Goal: Task Accomplishment & Management: Use online tool/utility

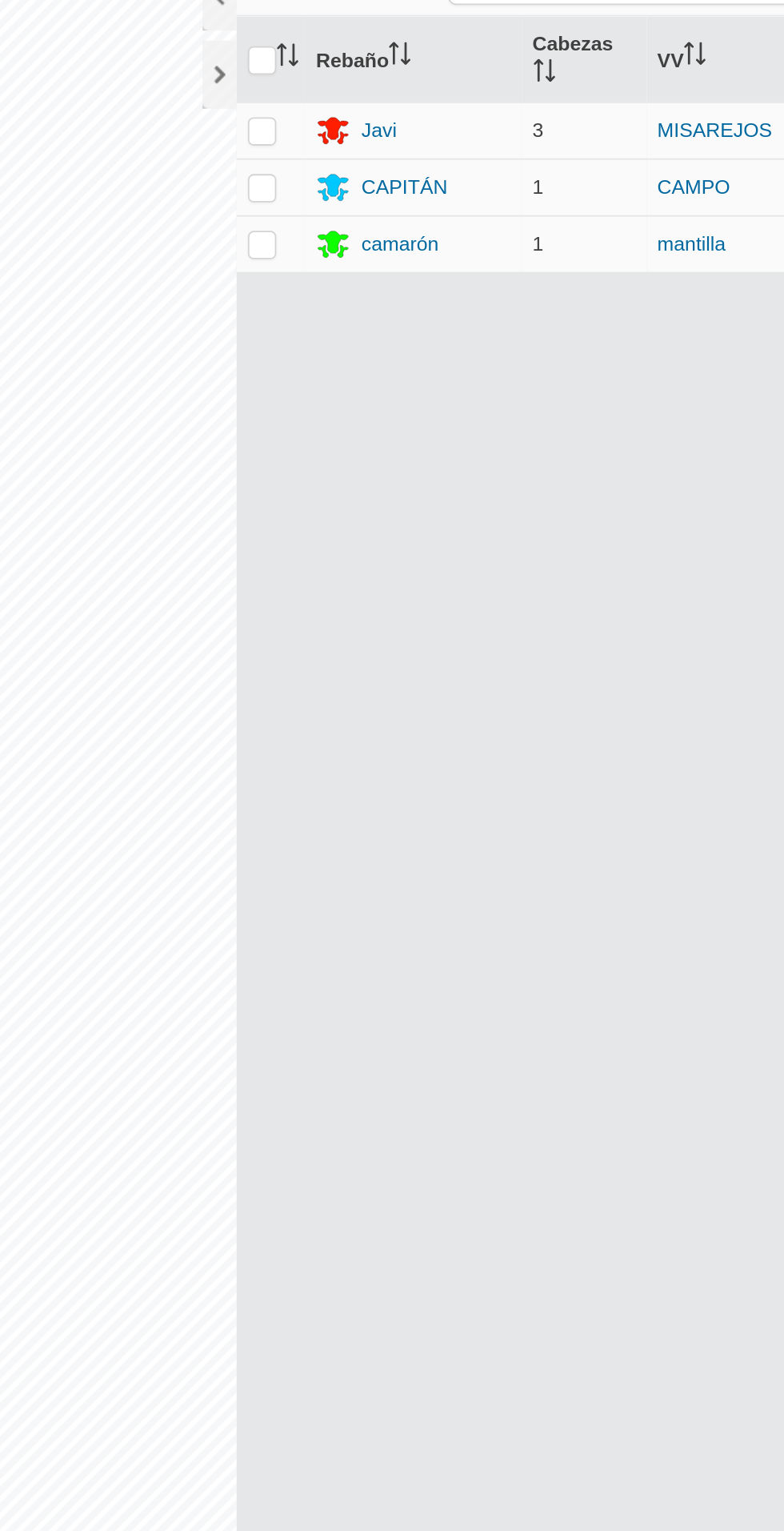
click at [457, 205] on font "camarón" at bounding box center [459, 210] width 44 height 13
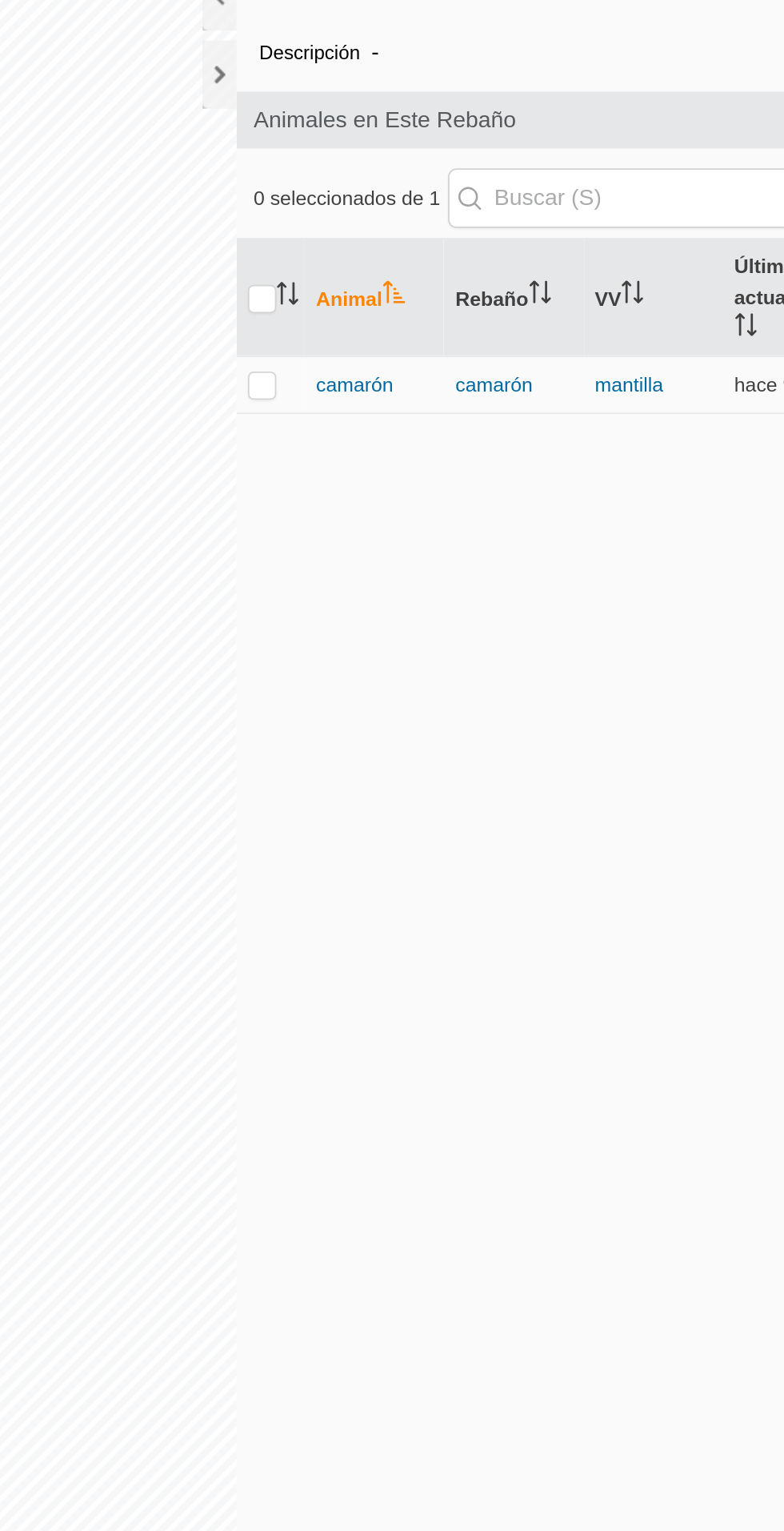
click at [436, 295] on font "camarón" at bounding box center [433, 290] width 44 height 13
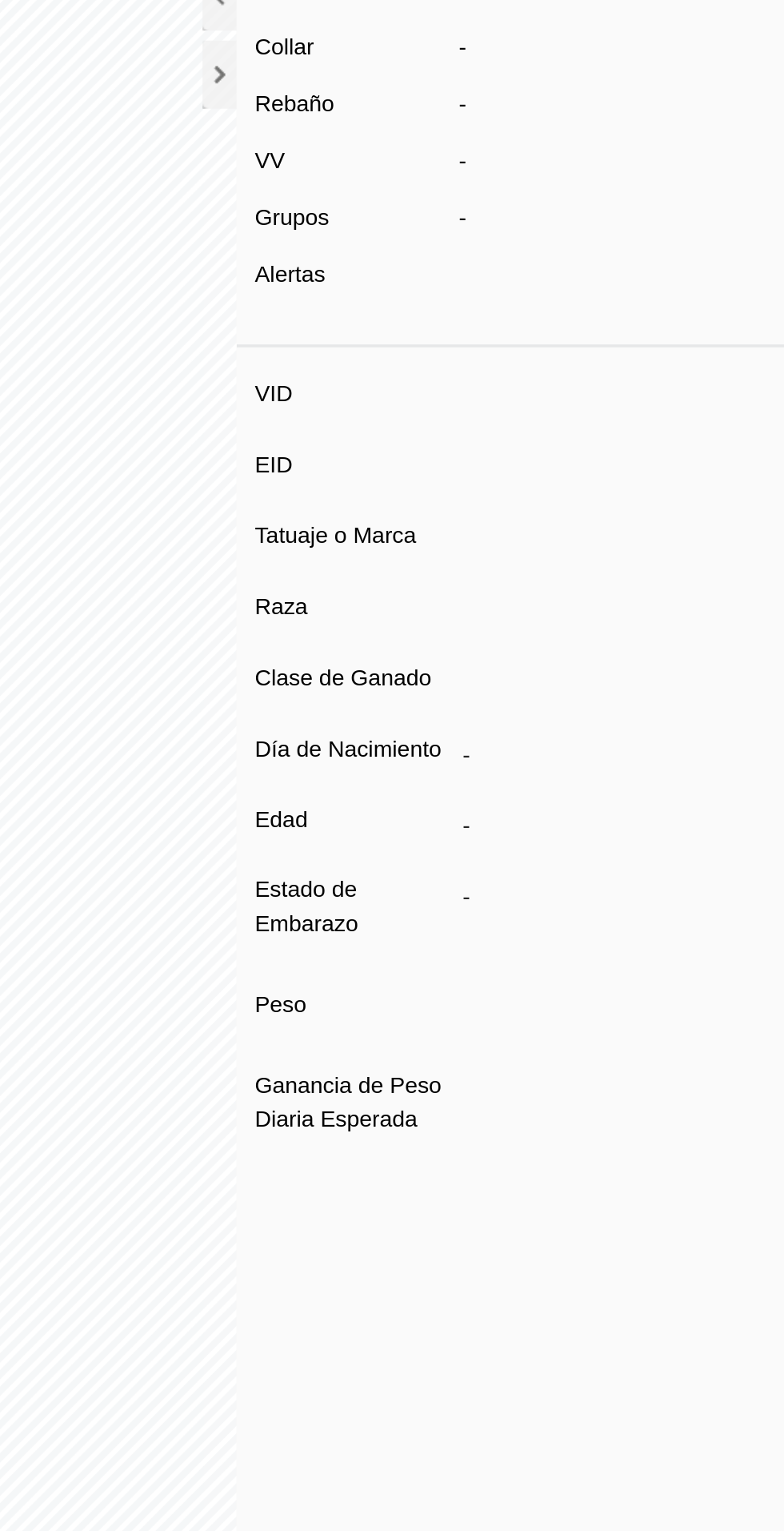
type input "camaron"
type input "-"
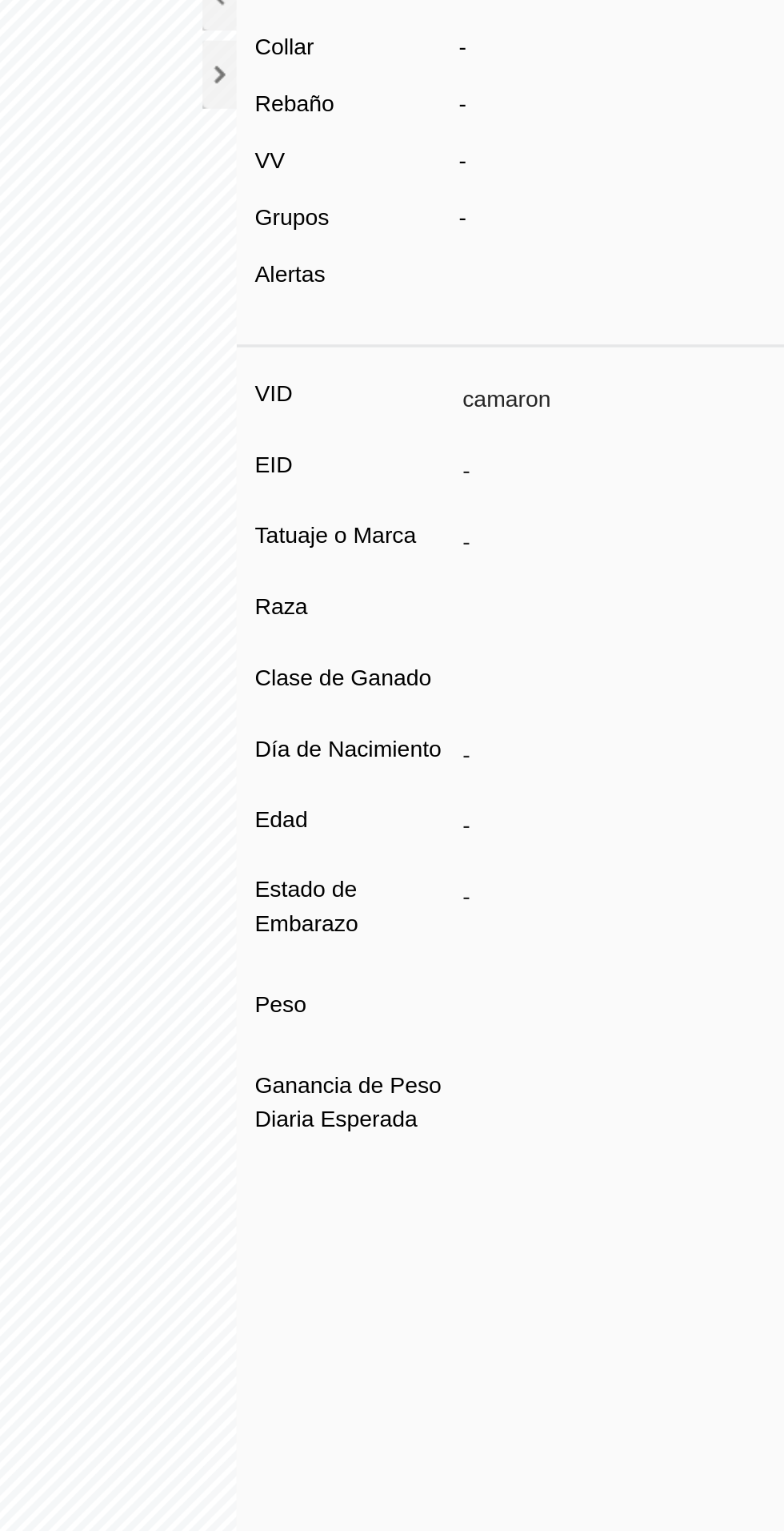
type input "0 kg"
type input "-"
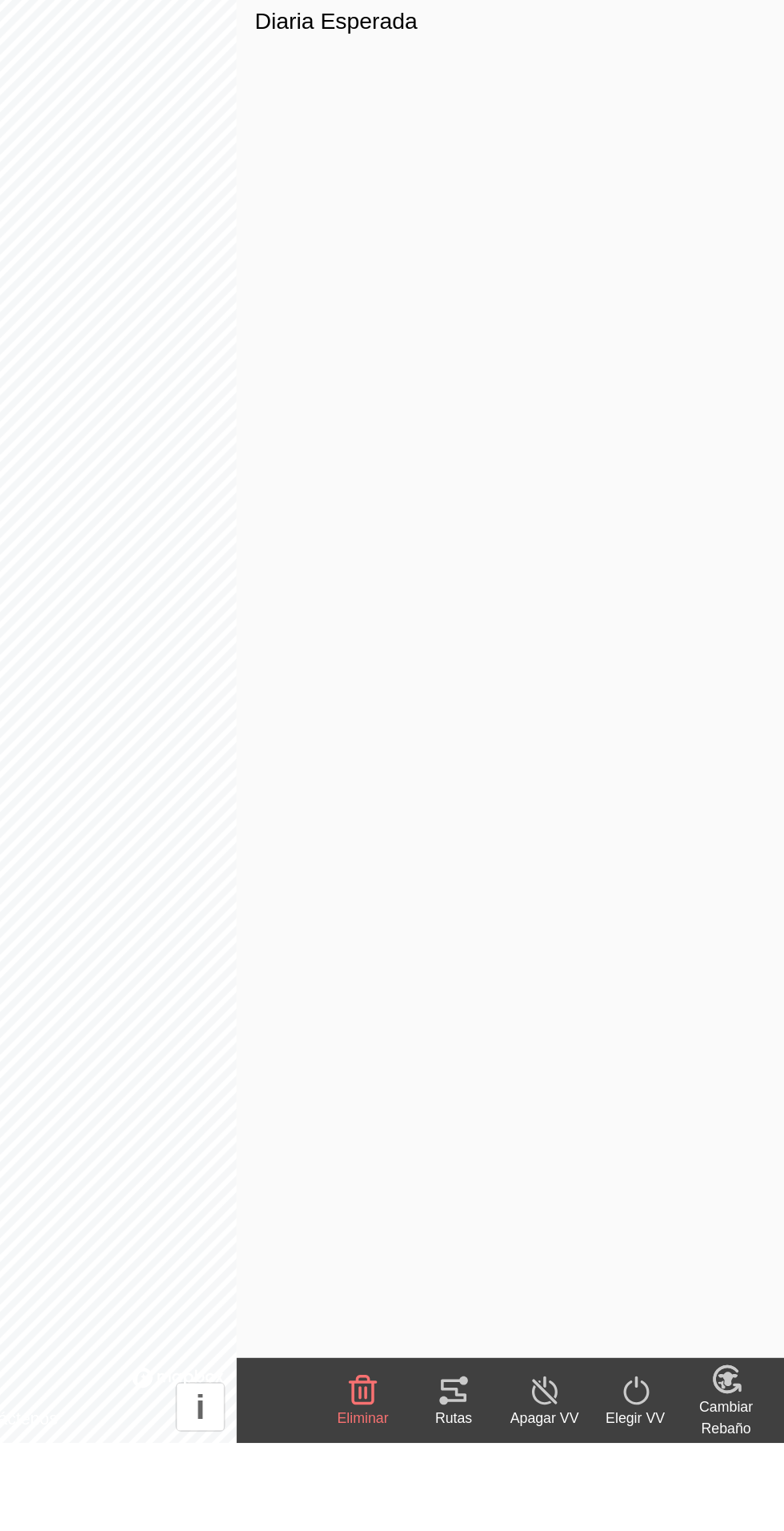
click at [490, 1506] on icon at bounding box center [489, 1501] width 15 height 13
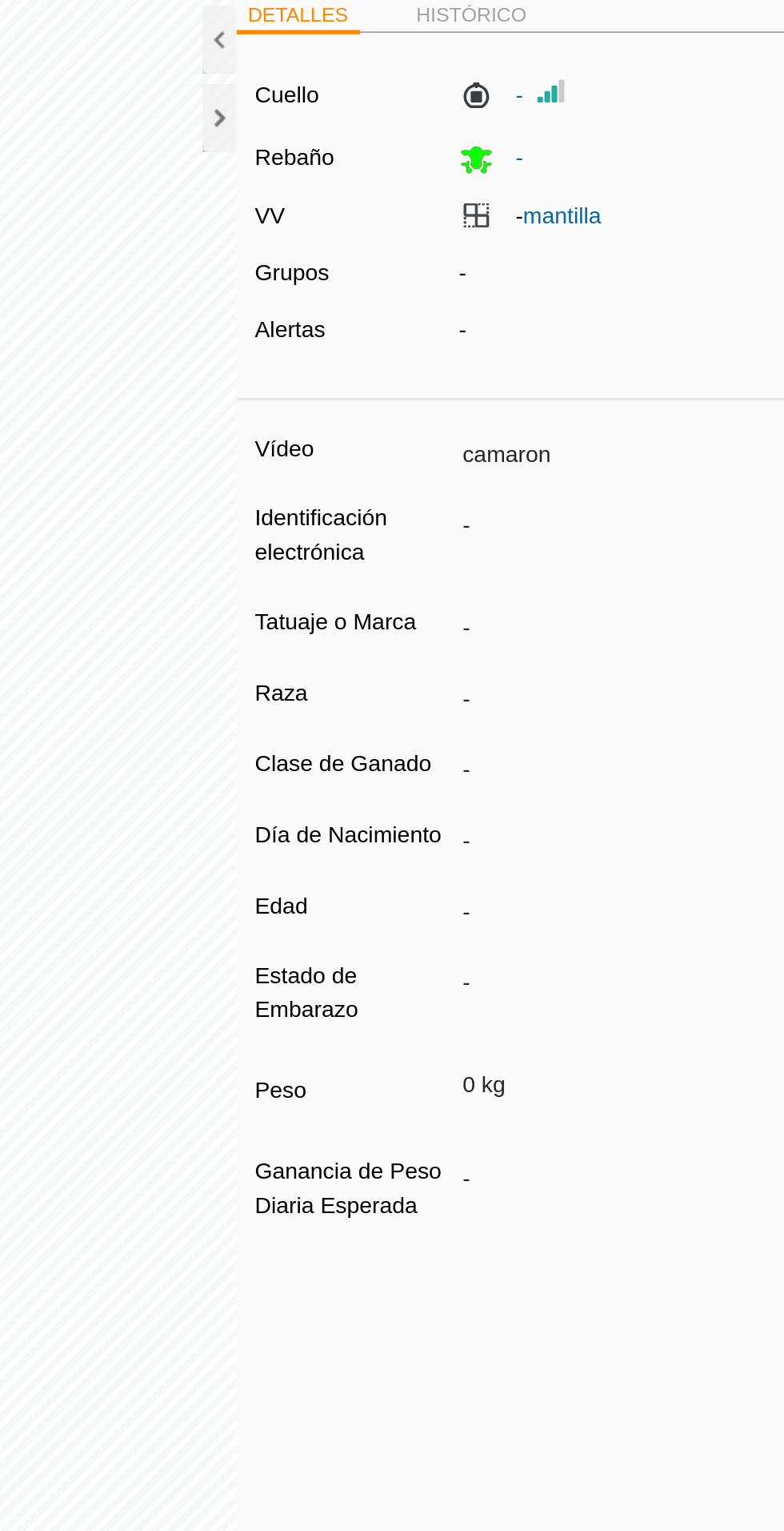
click at [348, 126] on div at bounding box center [358, 116] width 19 height 39
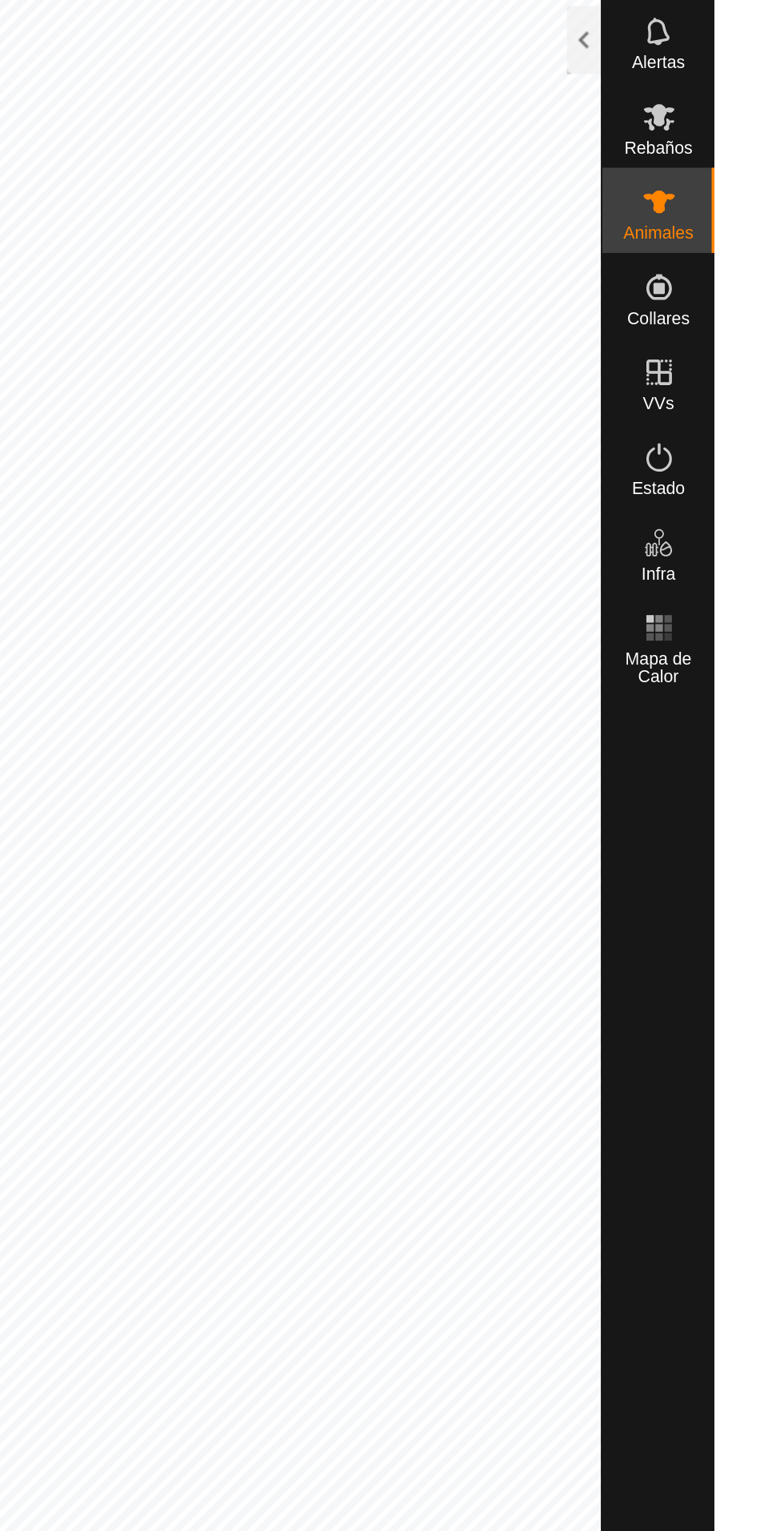
click at [718, 89] on div at bounding box center [710, 73] width 19 height 39
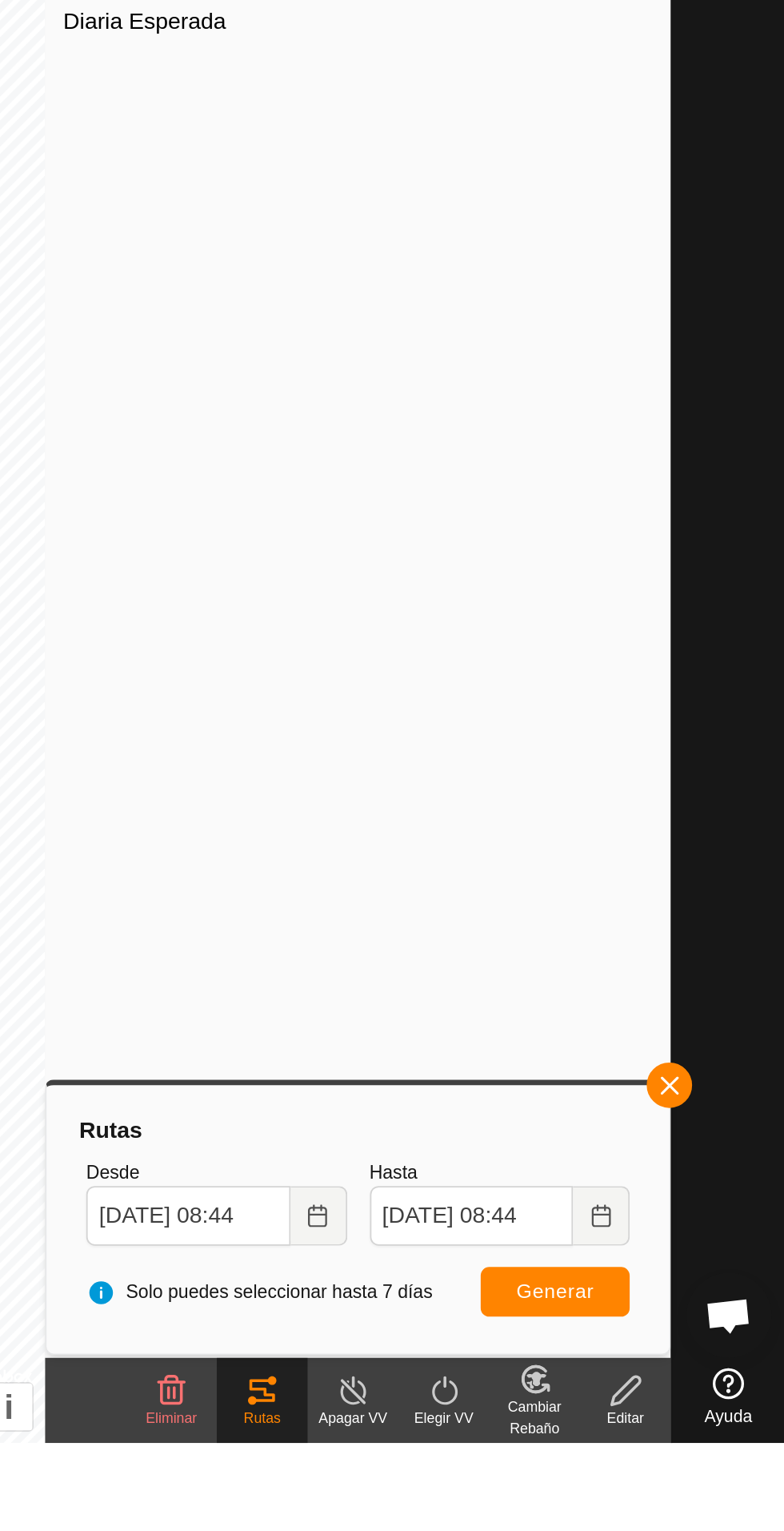
click at [519, 1412] on button "Elija fecha" at bounding box center [521, 1402] width 32 height 34
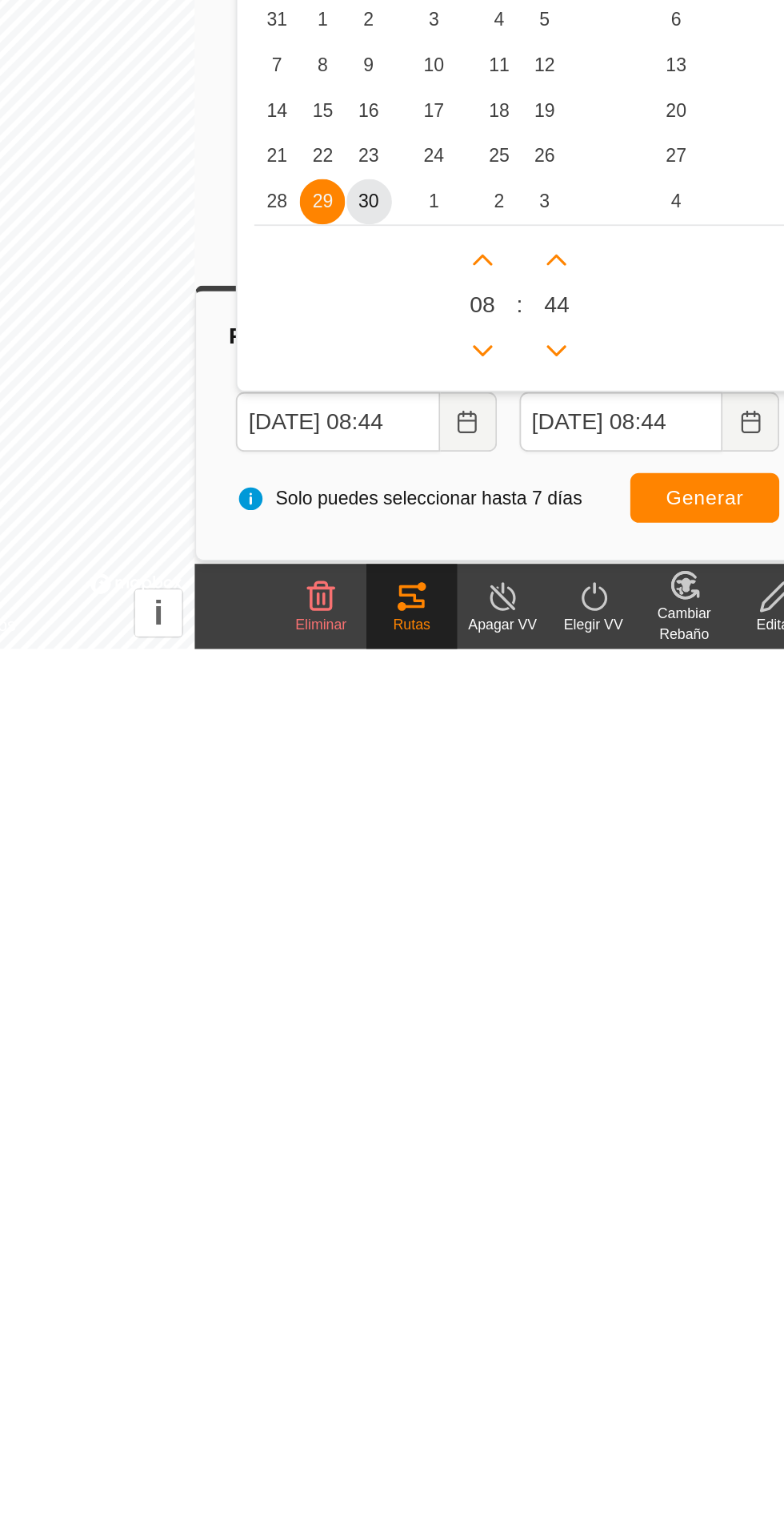
click at [466, 1279] on font "30" at bounding box center [465, 1278] width 12 height 12
type input "[DATE] 08:44"
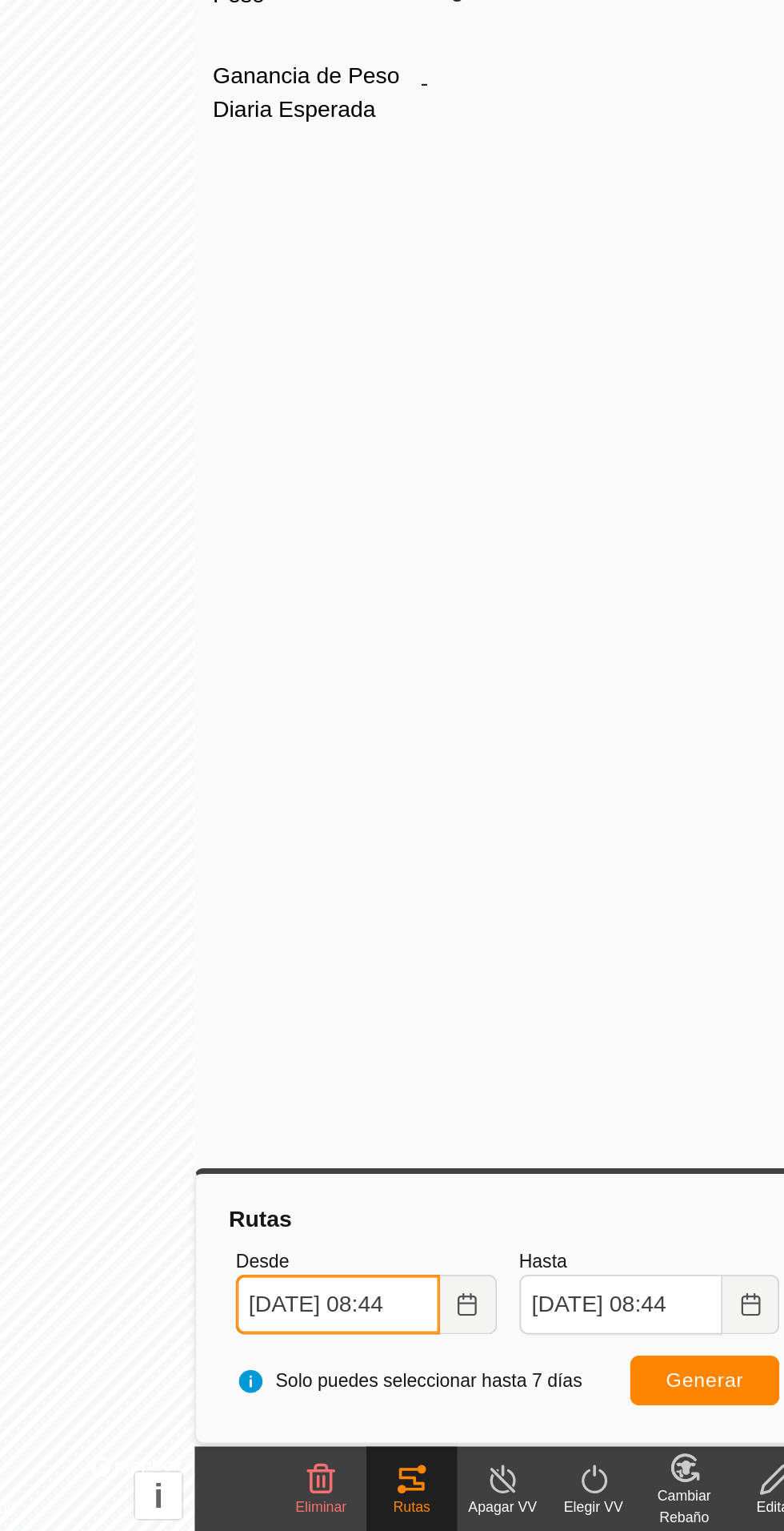
scroll to position [0, 6]
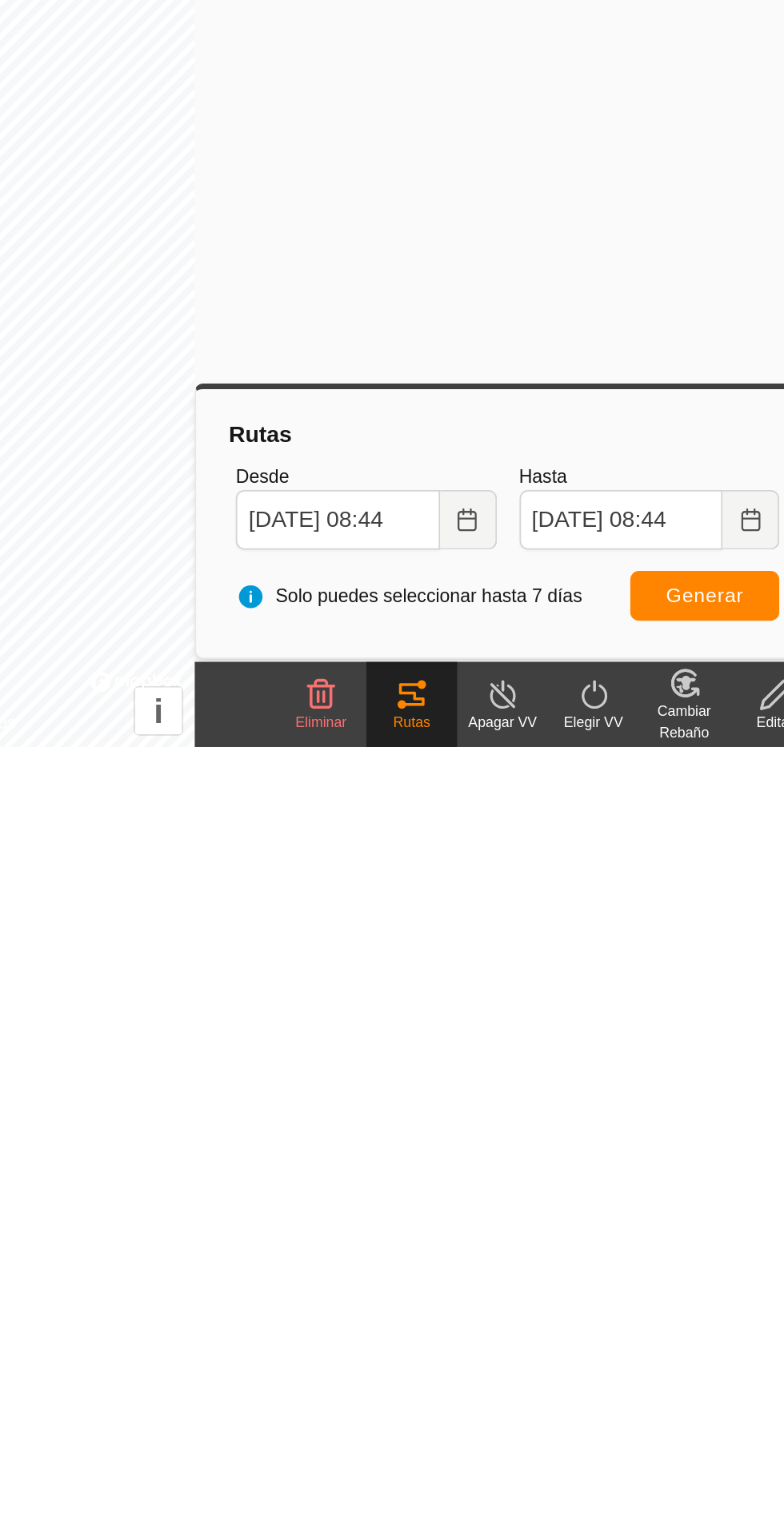
click at [526, 1404] on icon "Elija fecha" at bounding box center [520, 1402] width 11 height 13
click at [647, 1456] on button "Generar" at bounding box center [655, 1446] width 84 height 28
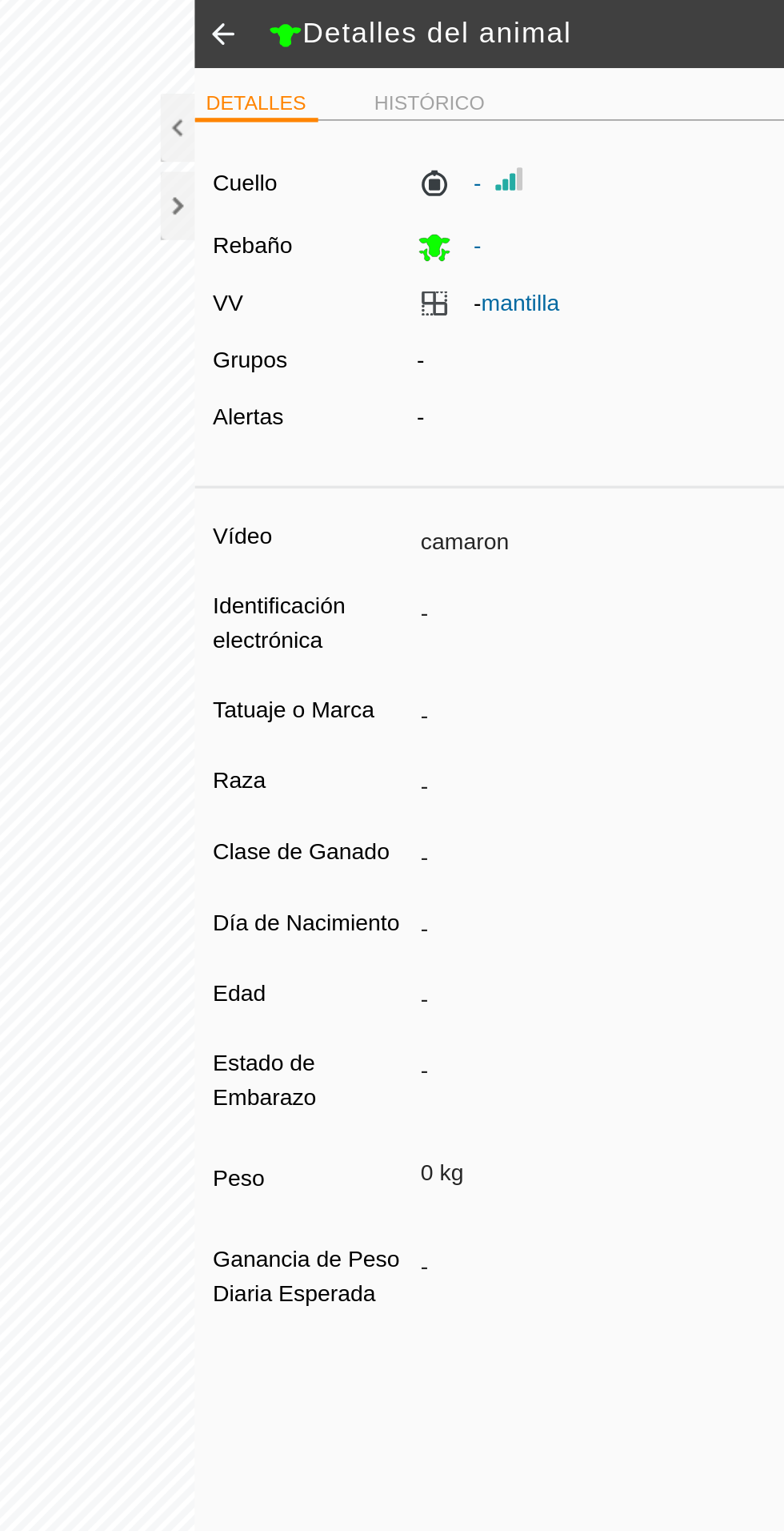
click at [356, 126] on div at bounding box center [358, 116] width 19 height 39
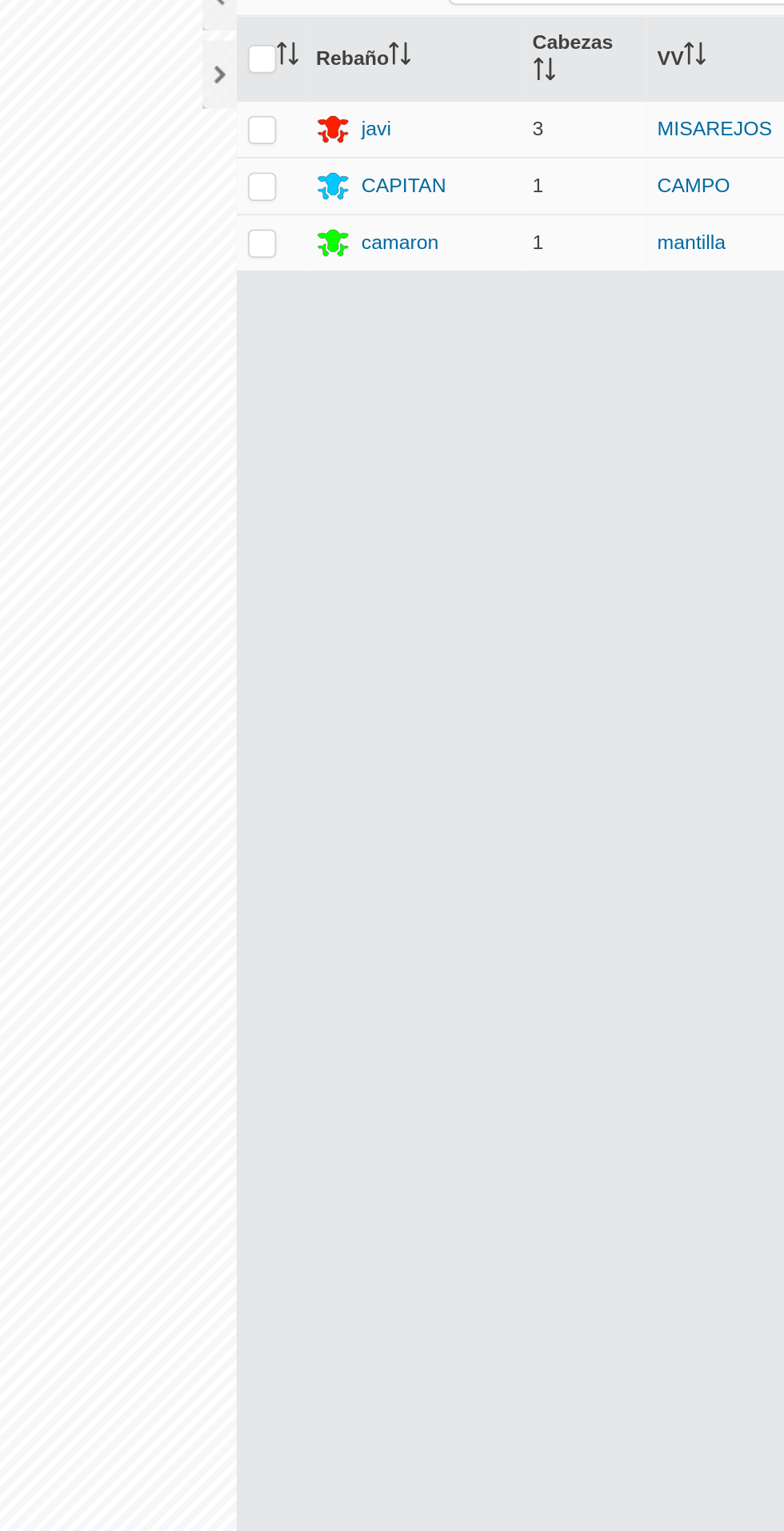
click at [429, 208] on icon at bounding box center [422, 210] width 19 height 19
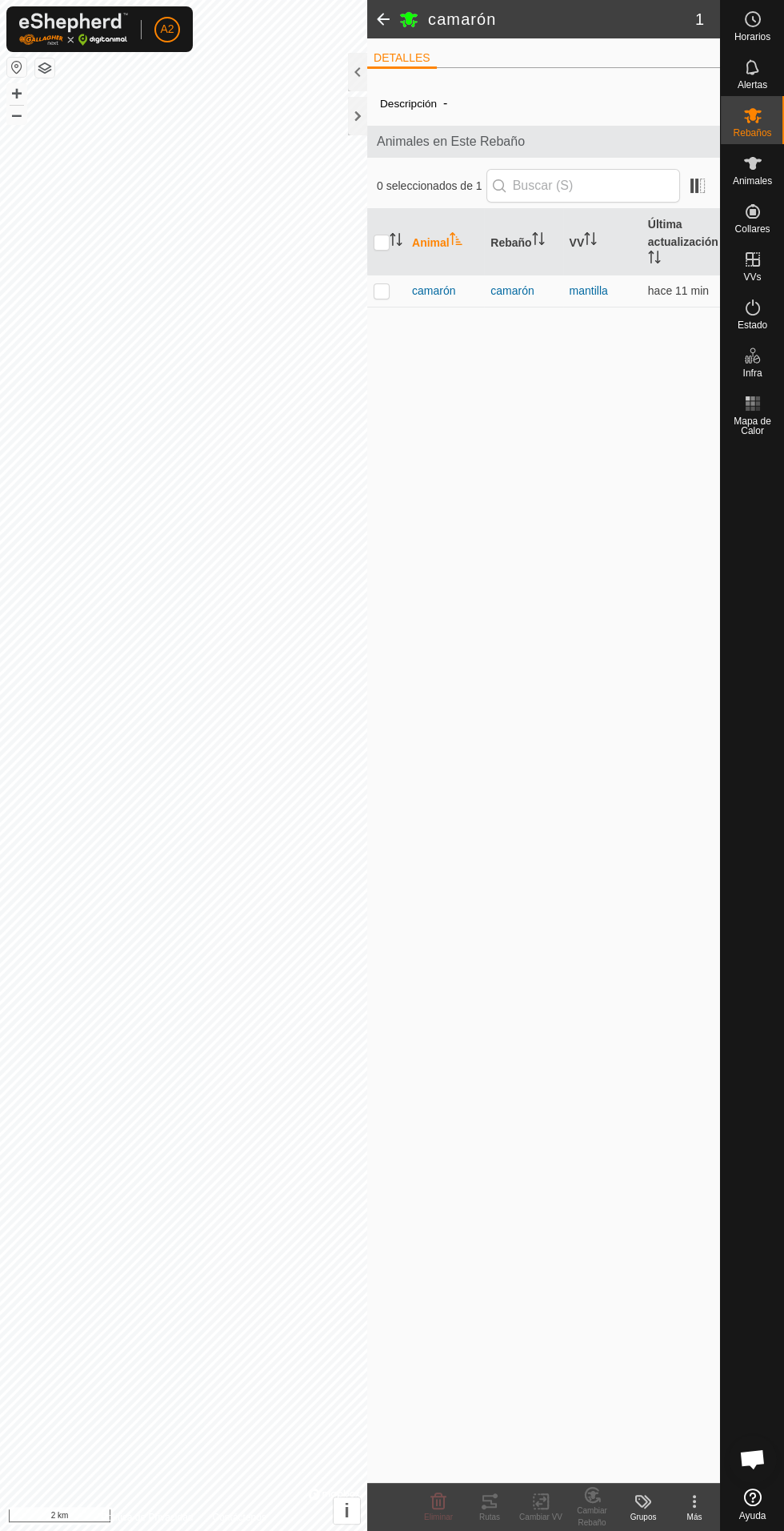
click at [425, 288] on font "camarón" at bounding box center [433, 290] width 44 height 13
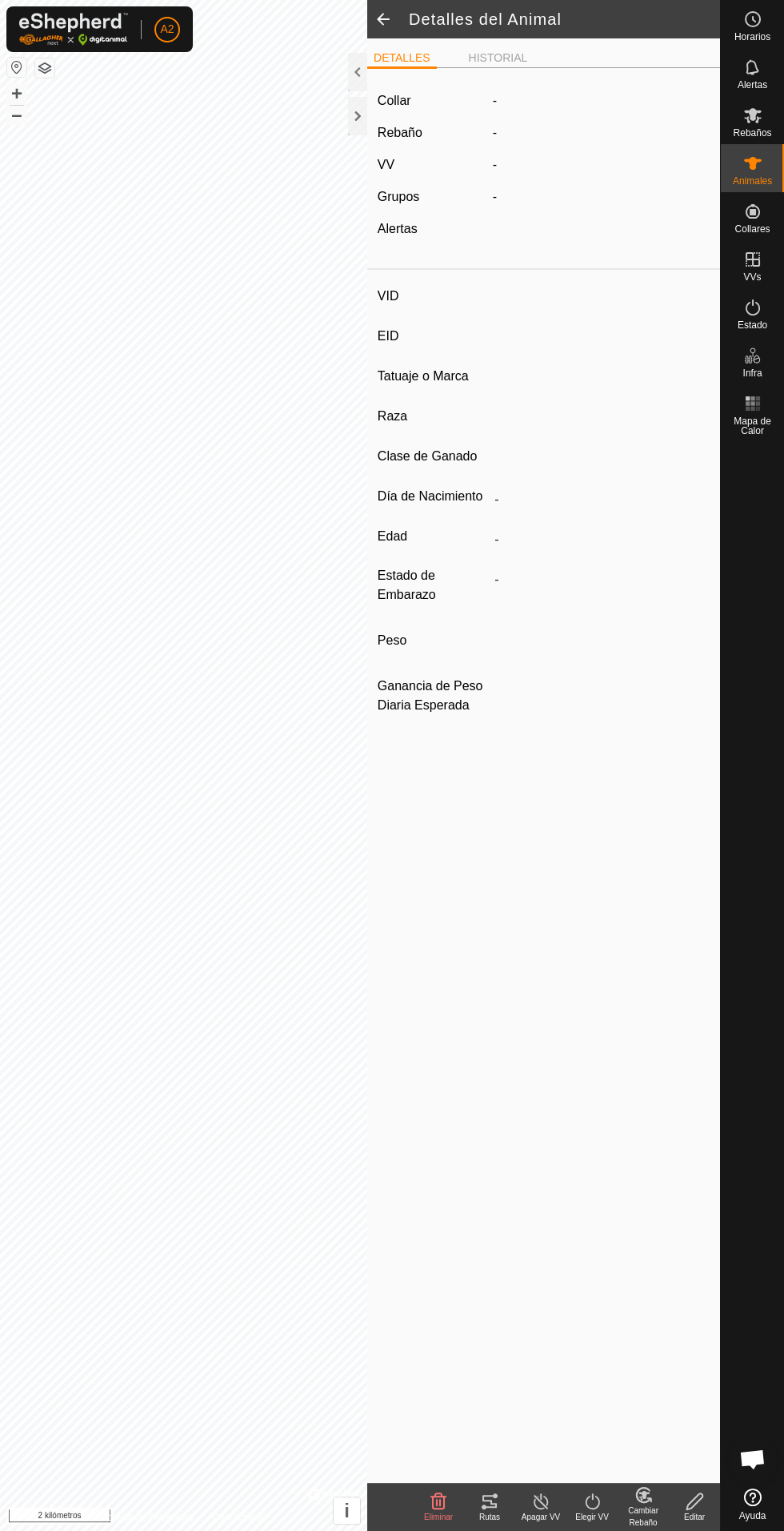
type input "camaron"
type input "-"
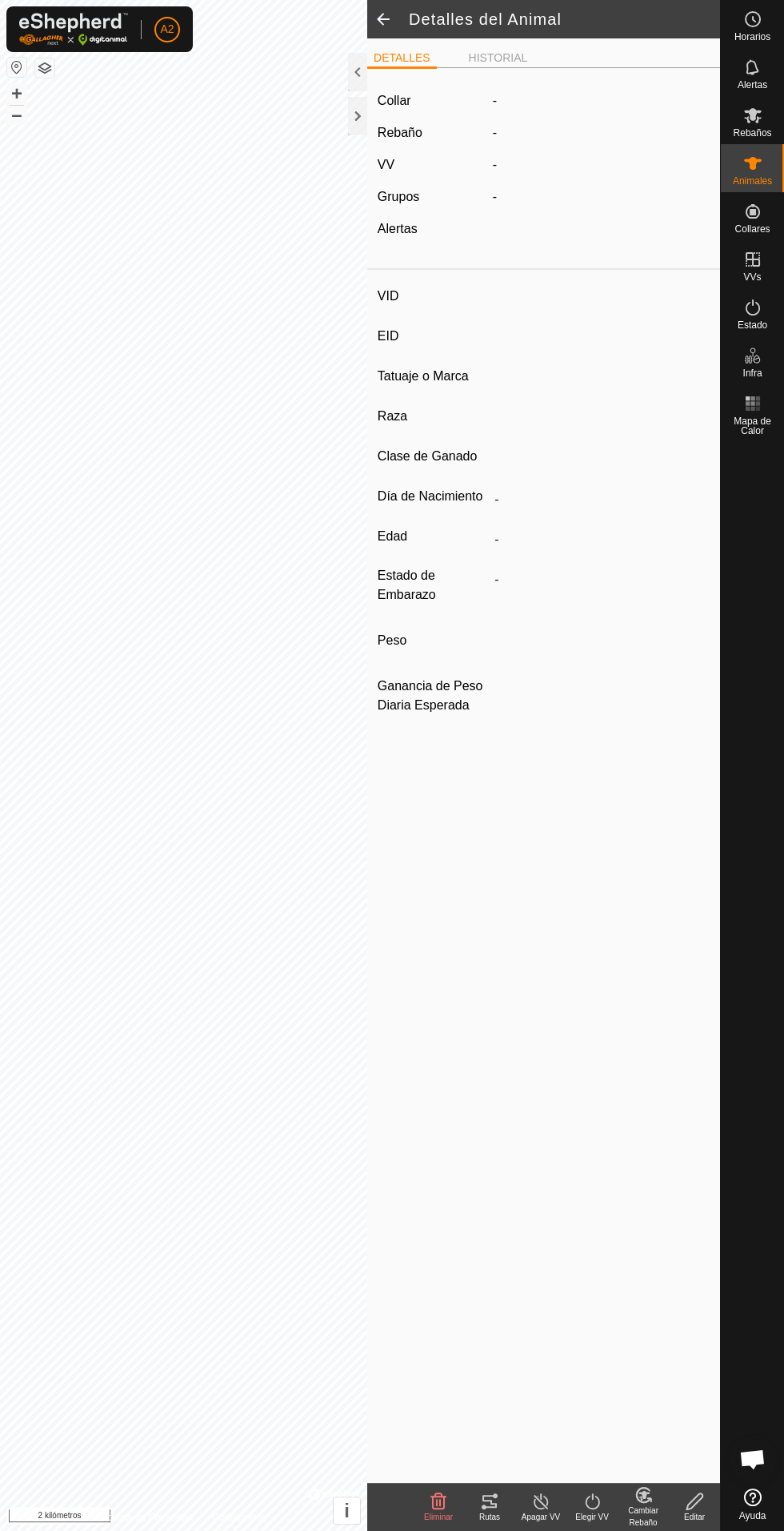
type input "0 kg"
type input "-"
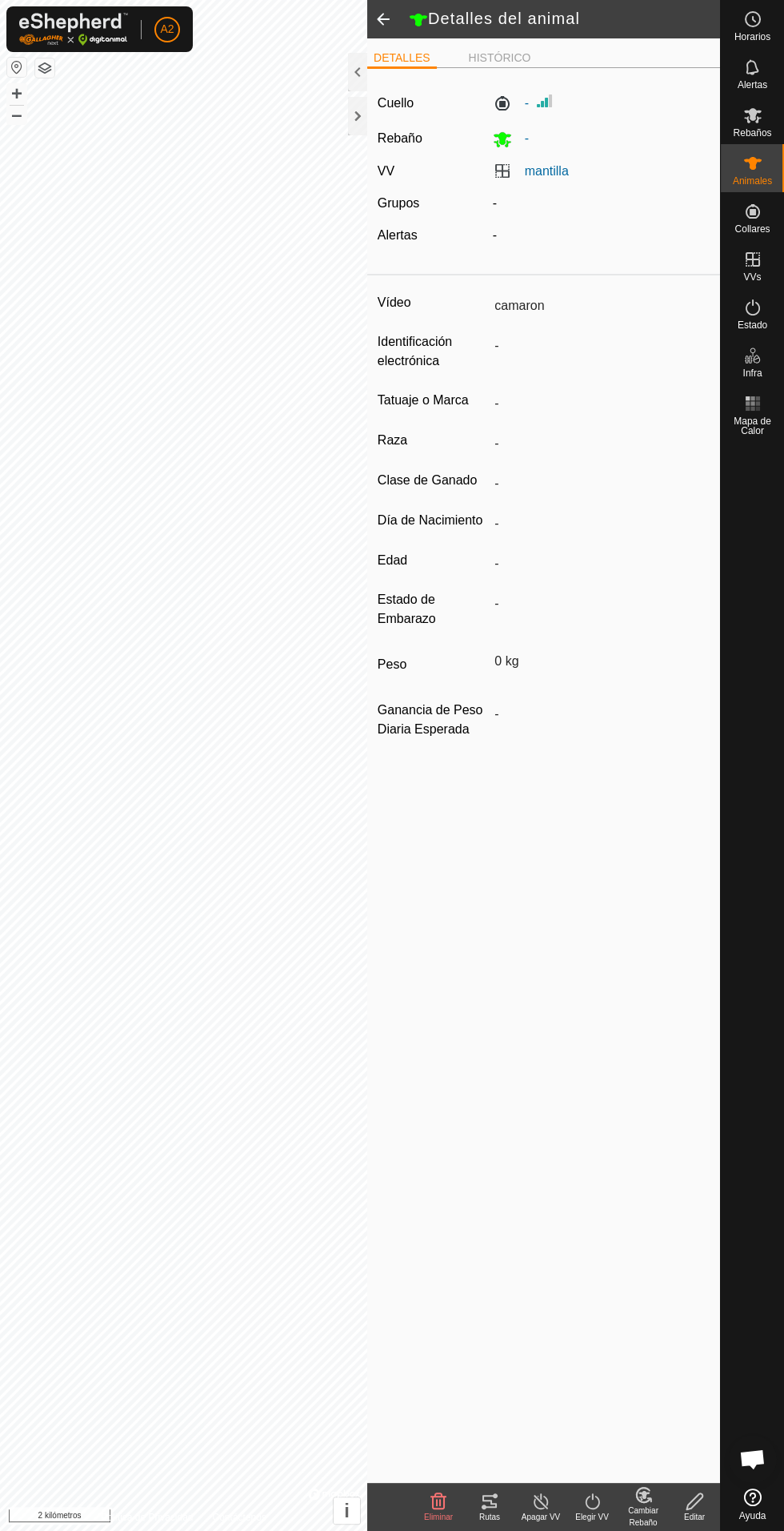
click at [498, 1516] on font "Rutas" at bounding box center [489, 1516] width 20 height 9
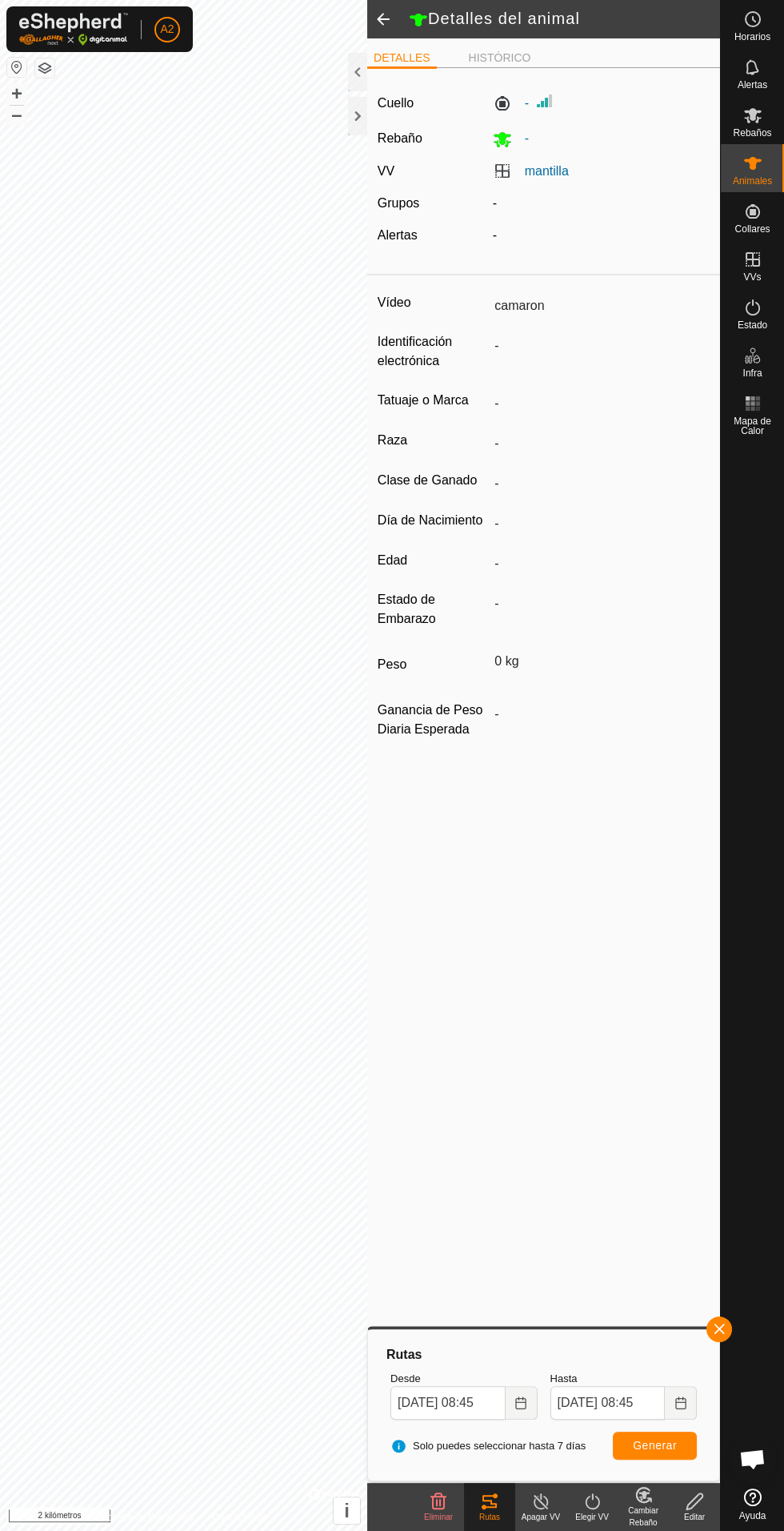
click at [521, 1402] on icon "Elija fecha" at bounding box center [520, 1402] width 13 height 13
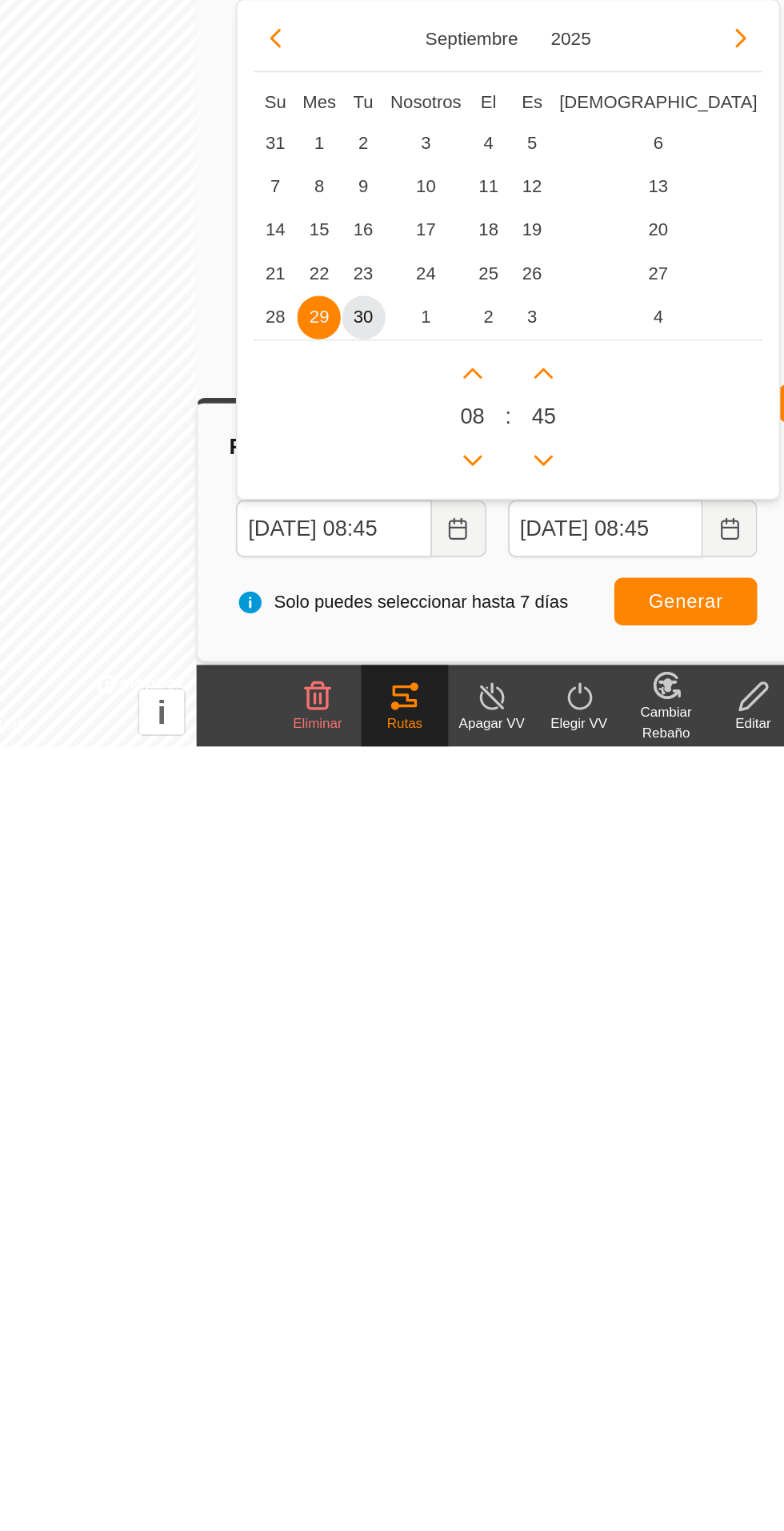
click at [464, 1278] on font "30" at bounding box center [465, 1278] width 12 height 12
type input "[DATE] 08:45"
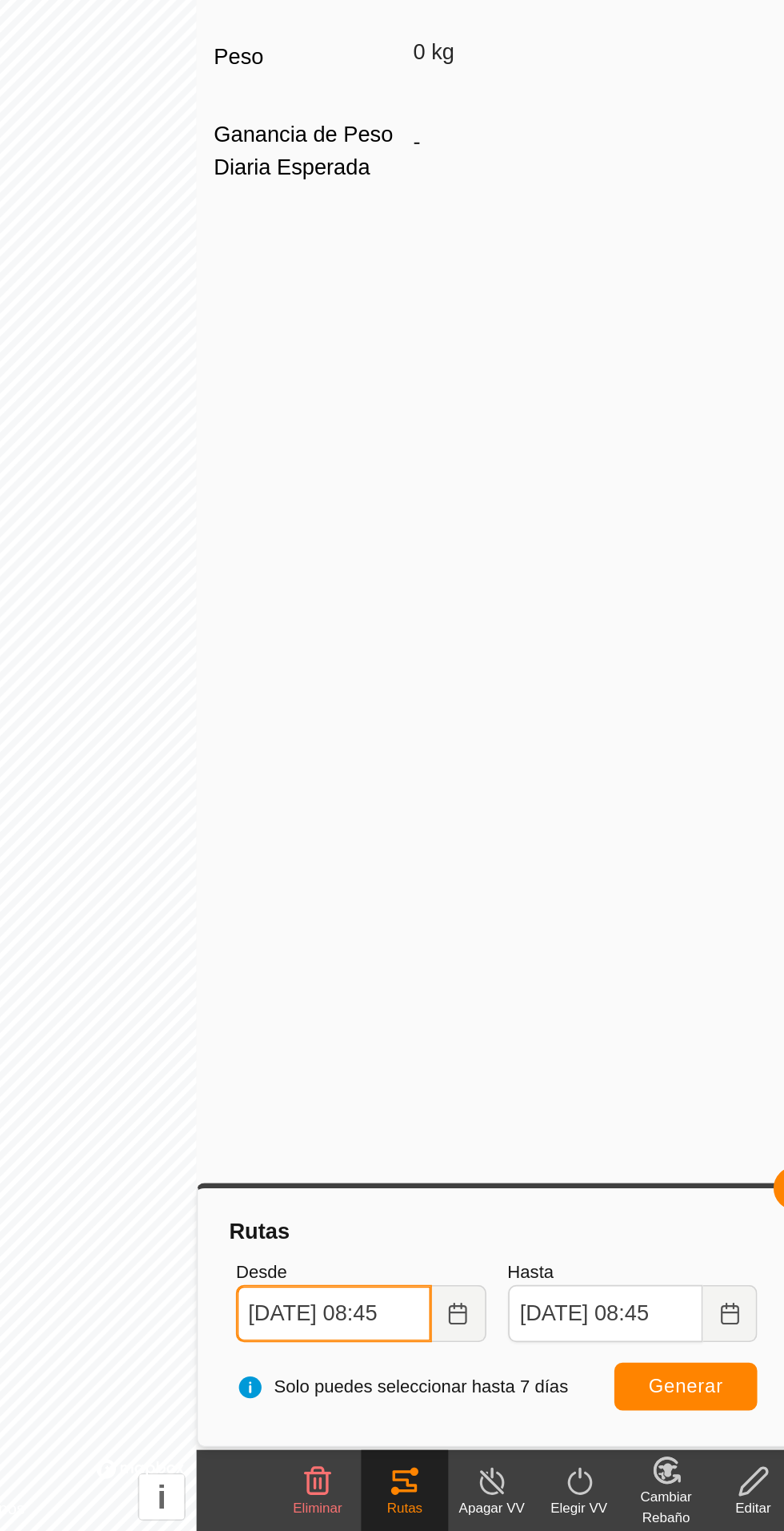
scroll to position [0, 0]
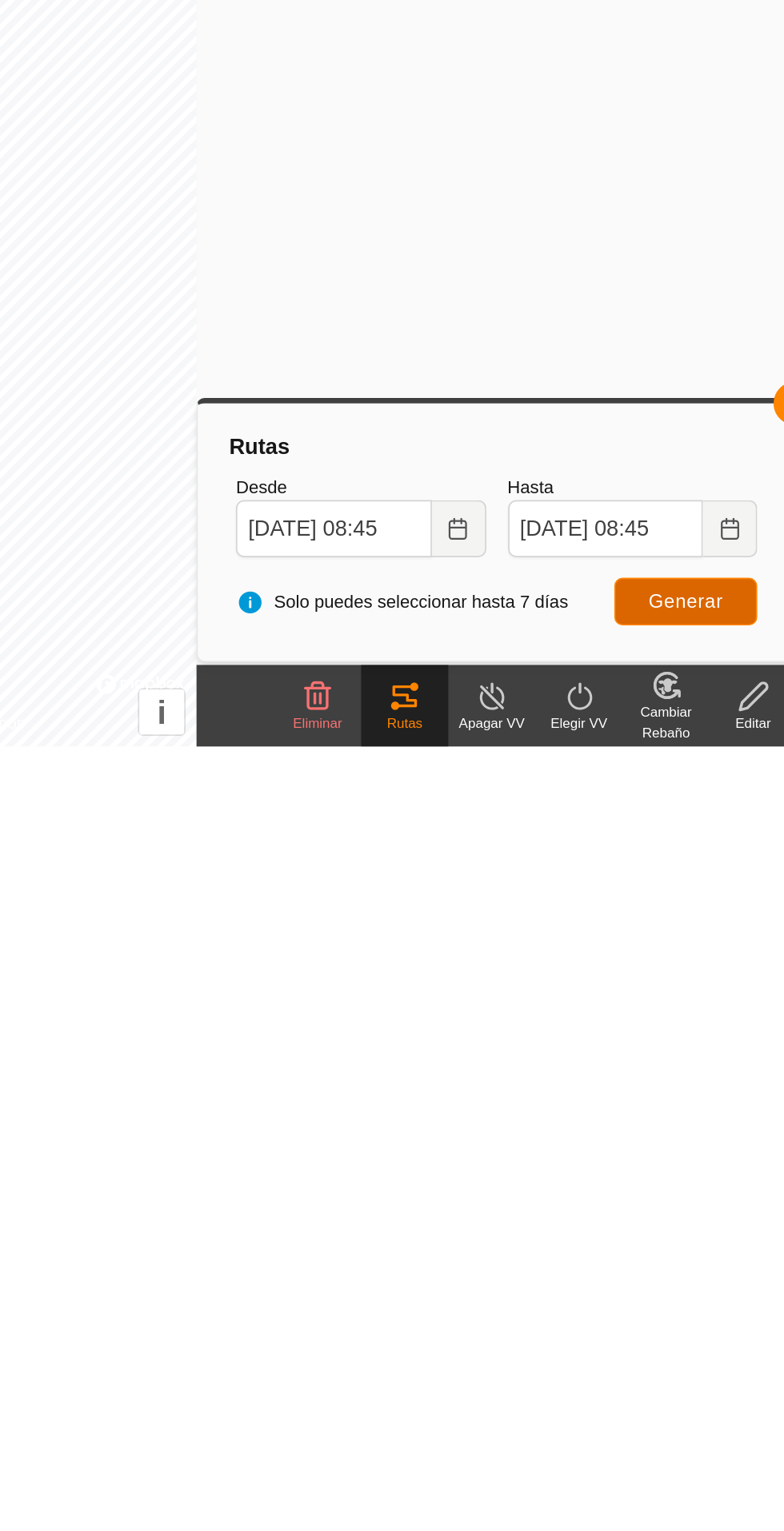
click at [640, 1454] on button "Generar" at bounding box center [655, 1446] width 84 height 28
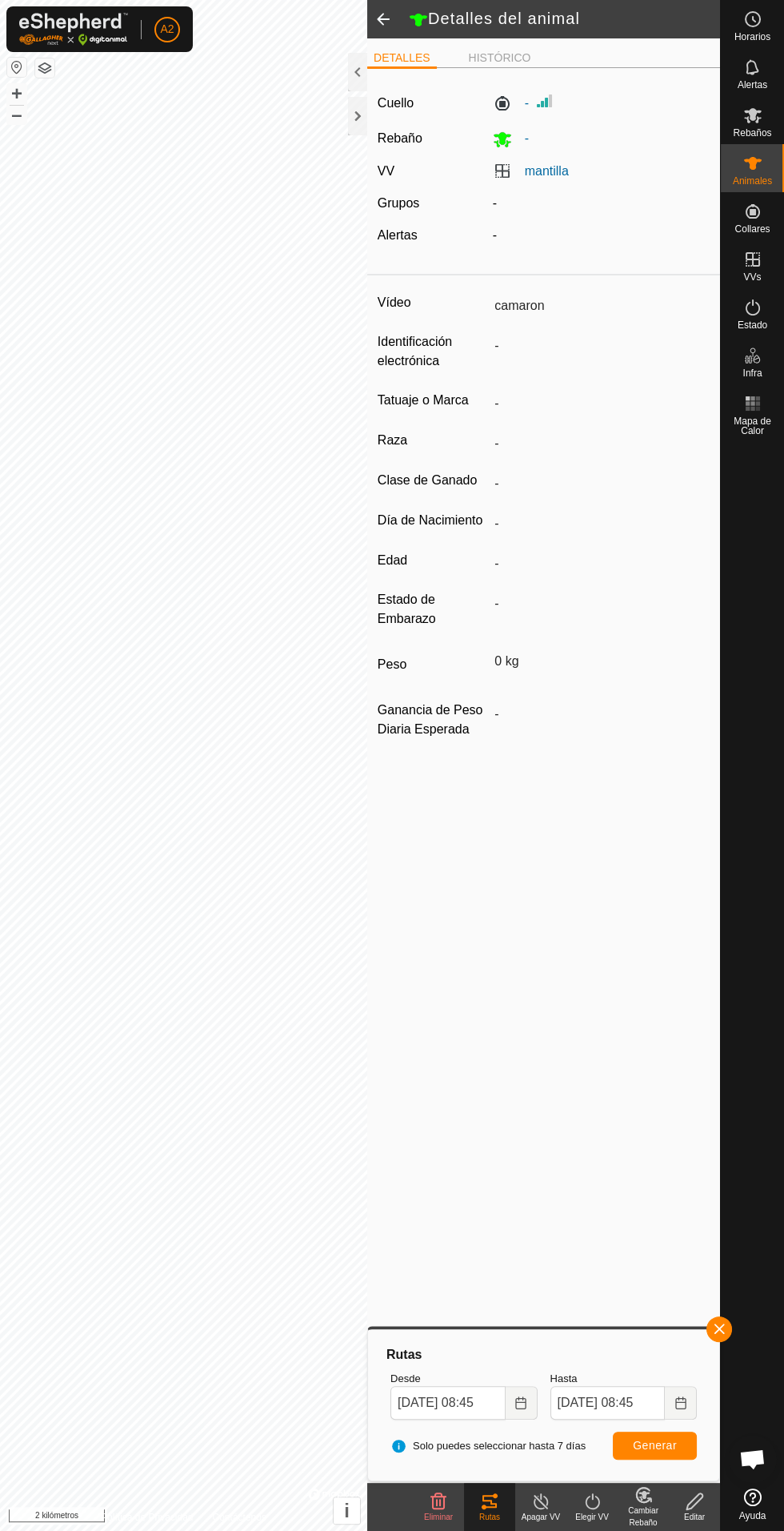
click at [357, 127] on div at bounding box center [358, 116] width 19 height 39
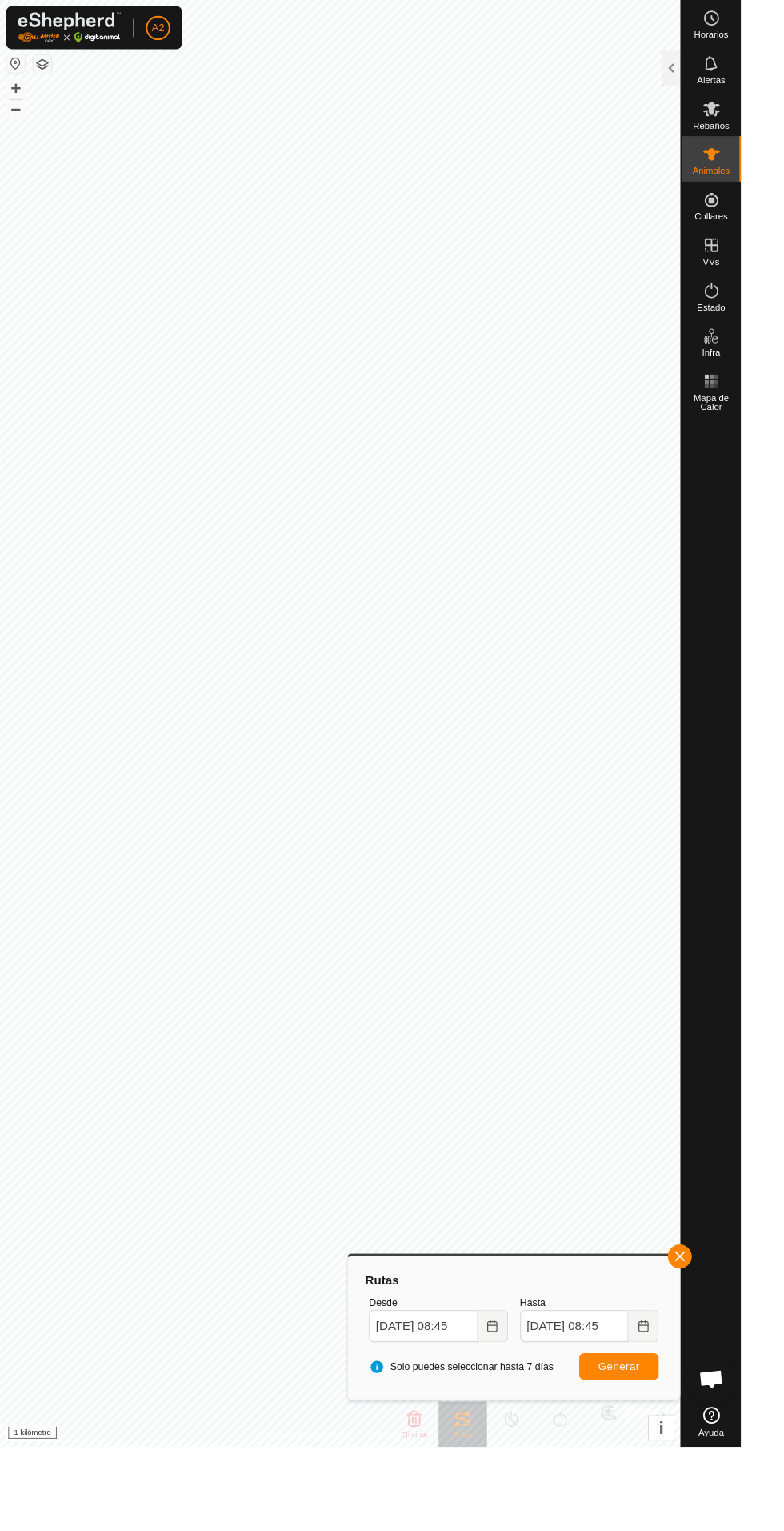
click at [704, 67] on div at bounding box center [710, 73] width 19 height 39
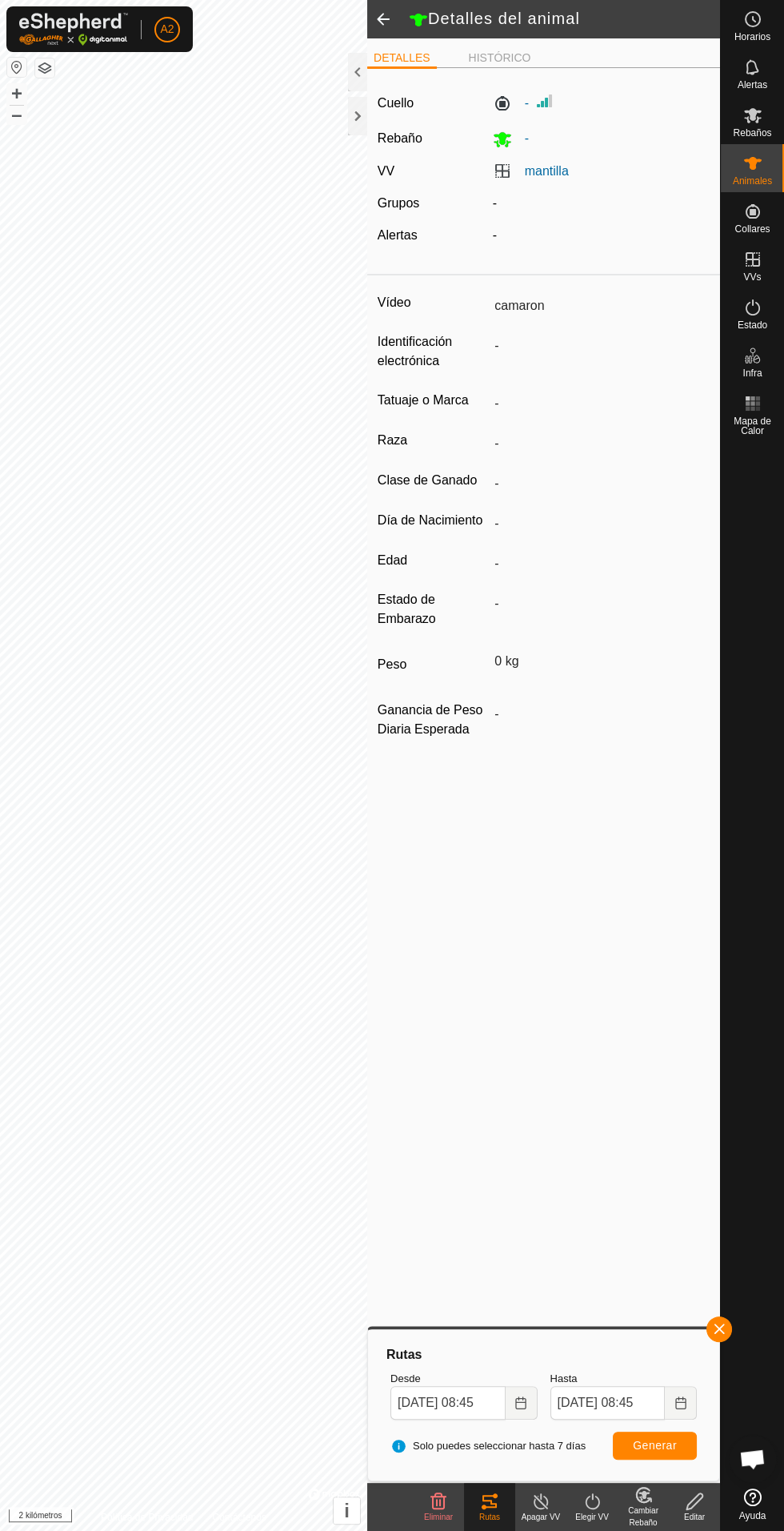
click at [364, 128] on div at bounding box center [358, 116] width 19 height 39
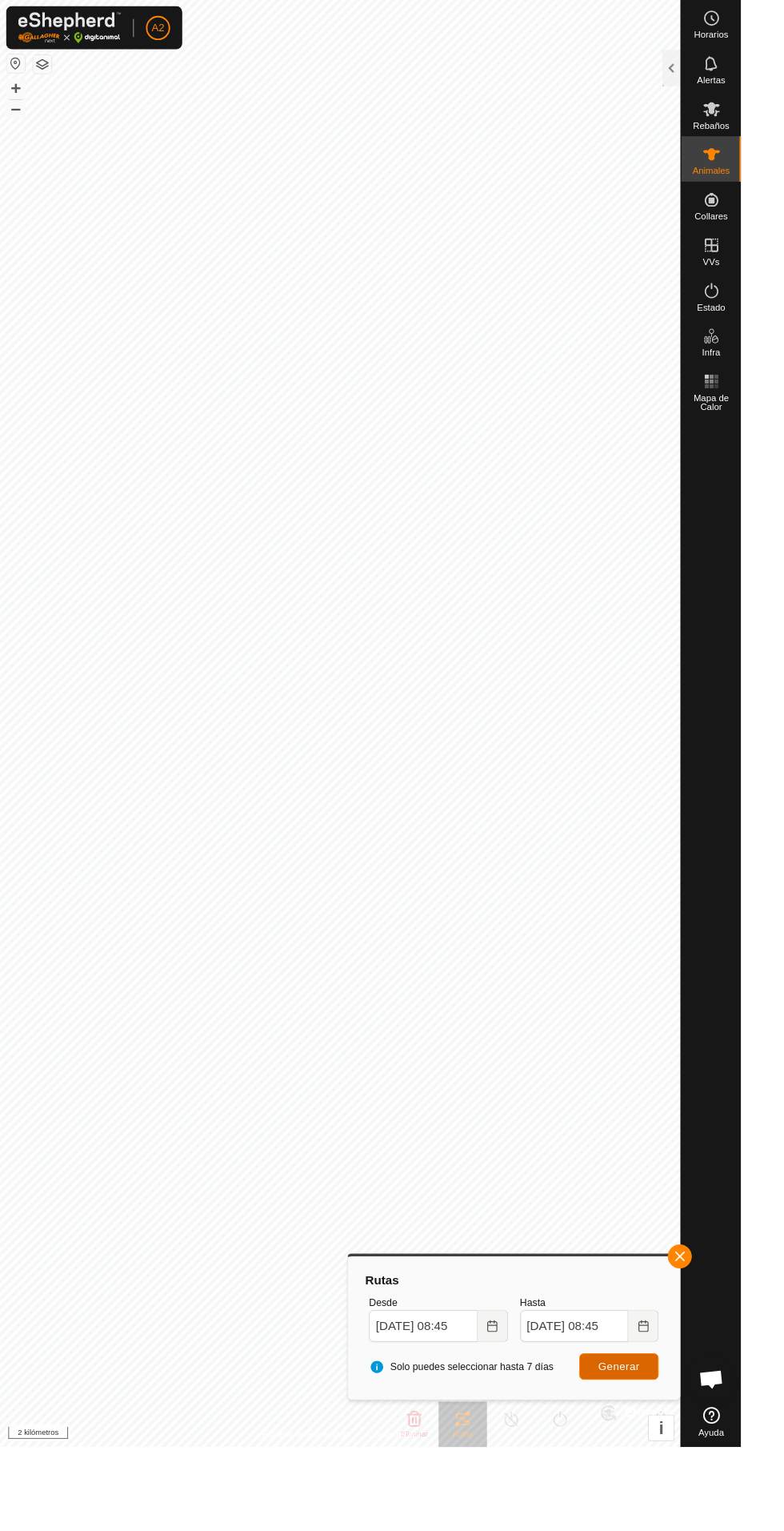
click at [671, 1451] on font "Generar" at bounding box center [654, 1445] width 44 height 13
click at [726, 1330] on button "button" at bounding box center [719, 1329] width 25 height 25
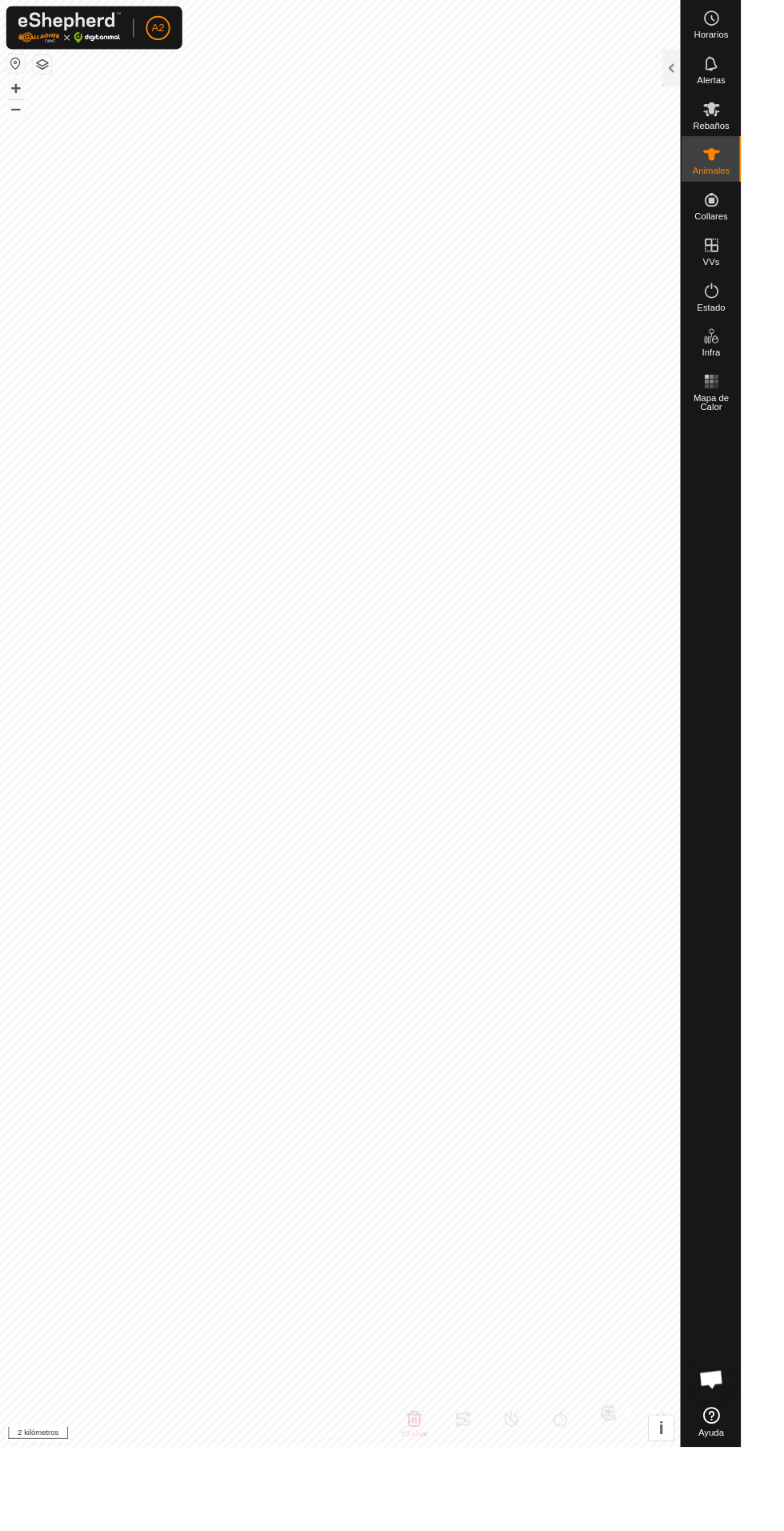
click at [752, 180] on font "Animales" at bounding box center [752, 181] width 39 height 12
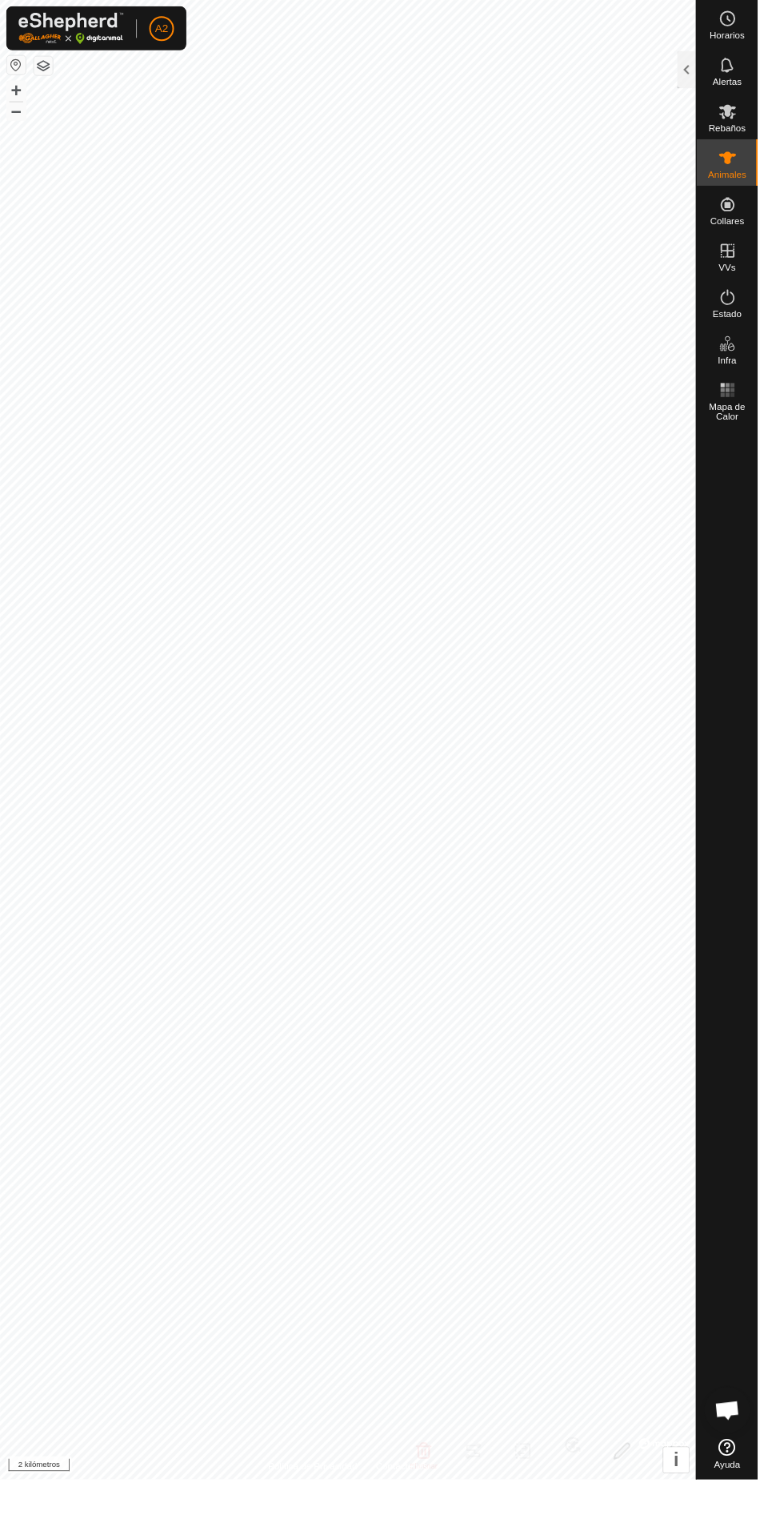
click at [709, 76] on div at bounding box center [710, 73] width 19 height 39
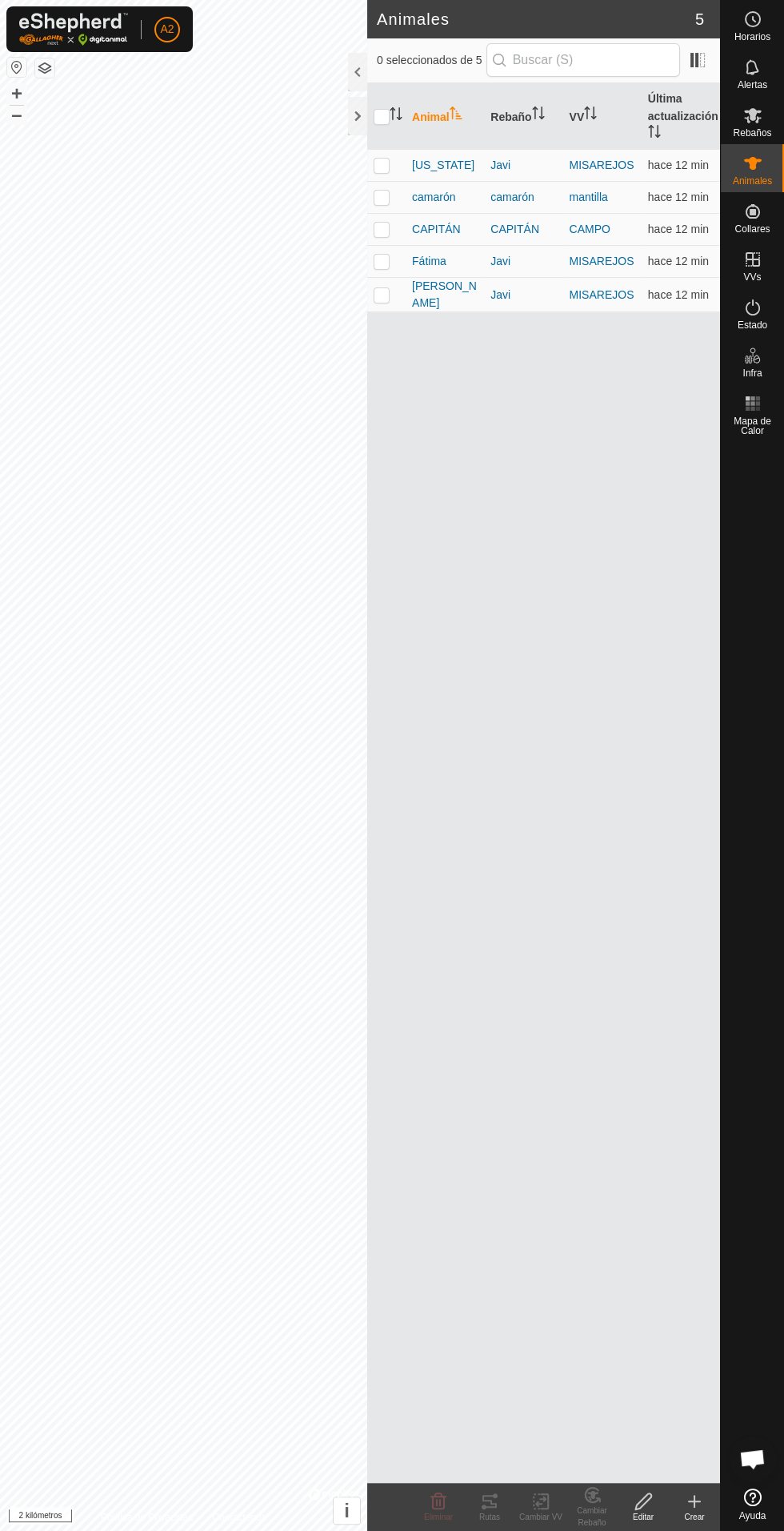
click at [758, 132] on font "Rebaños" at bounding box center [752, 133] width 39 height 12
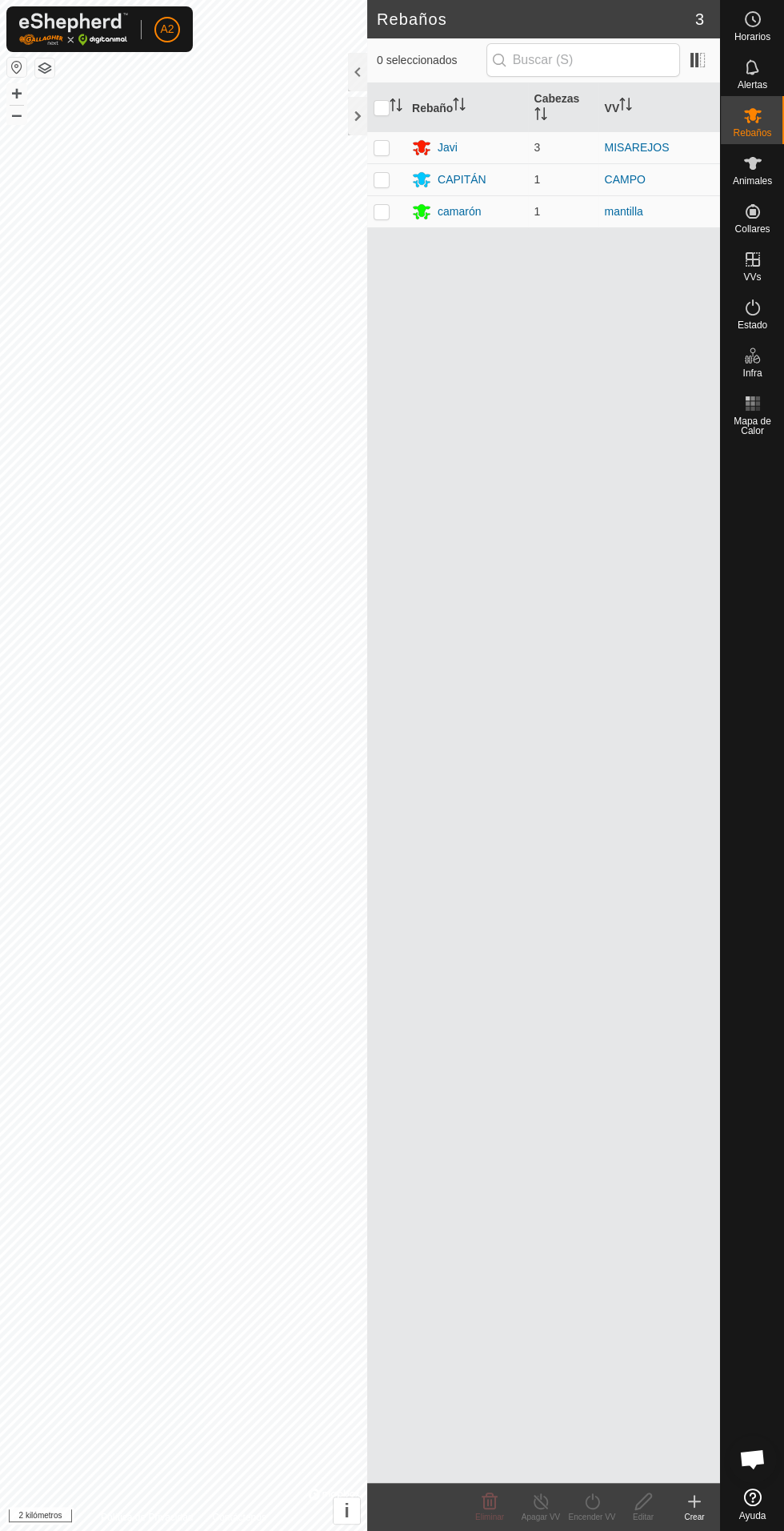
click at [463, 205] on font "camarón" at bounding box center [459, 210] width 44 height 13
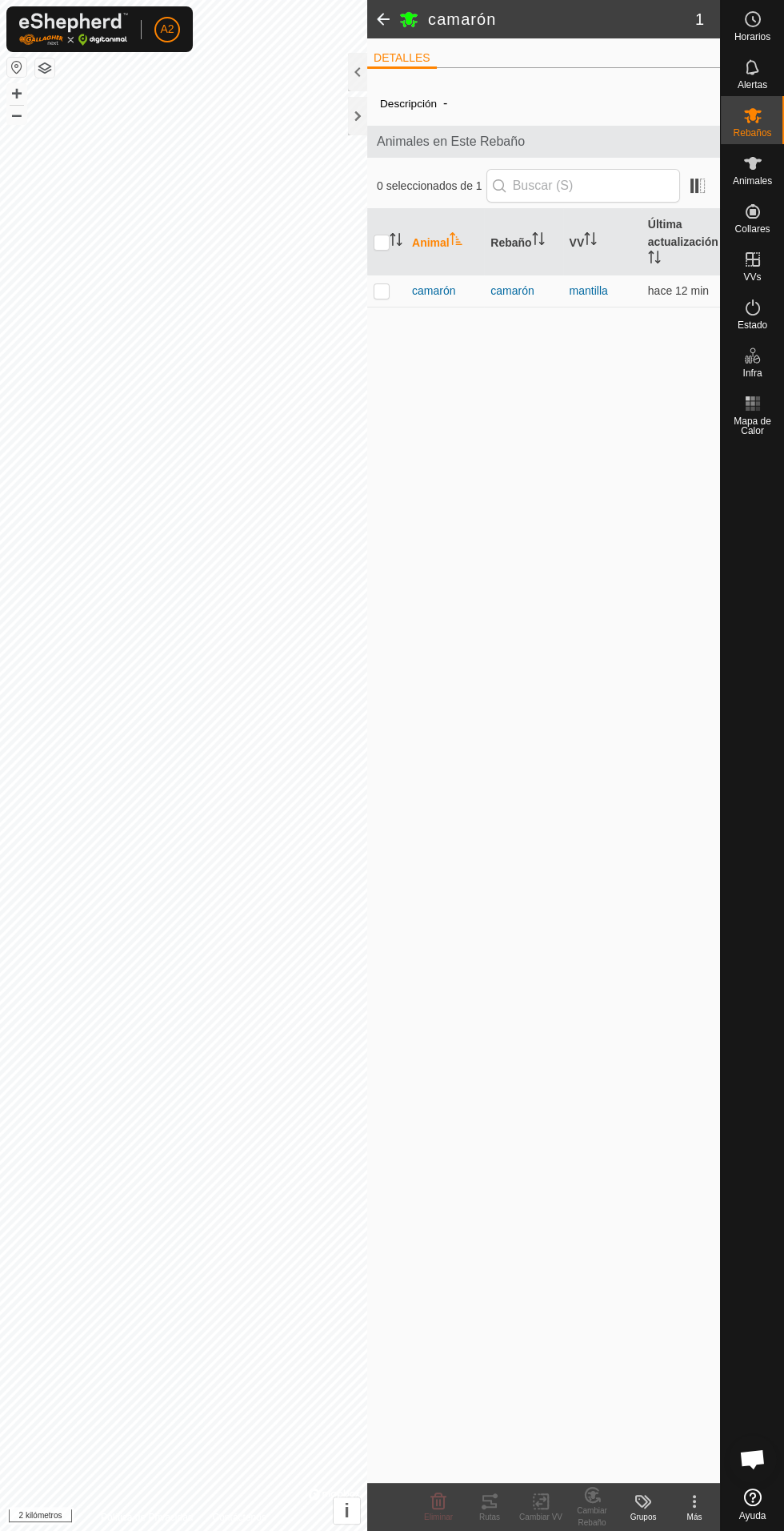
click at [446, 292] on font "camarón" at bounding box center [433, 290] width 44 height 13
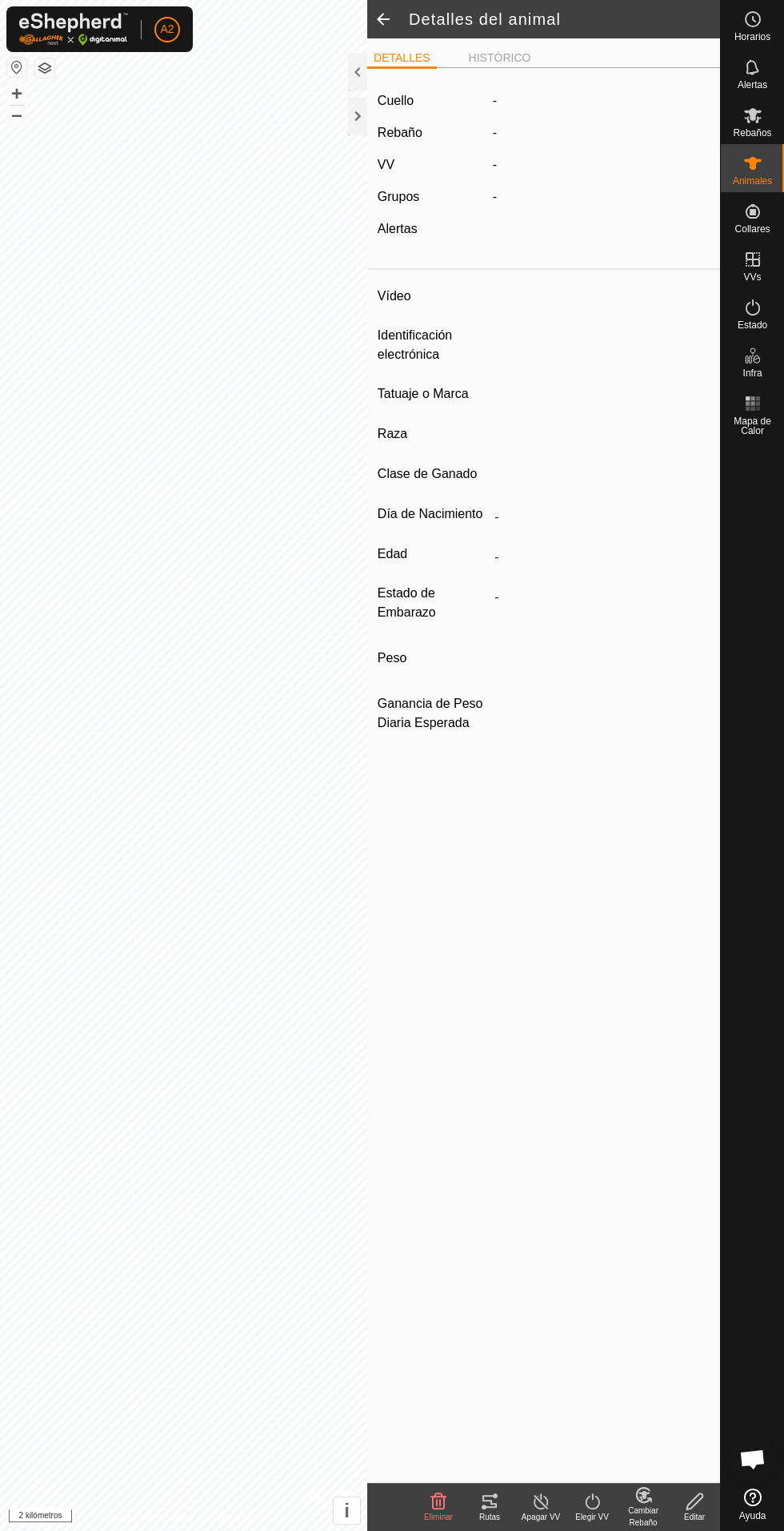
type input "camaron"
type input "-"
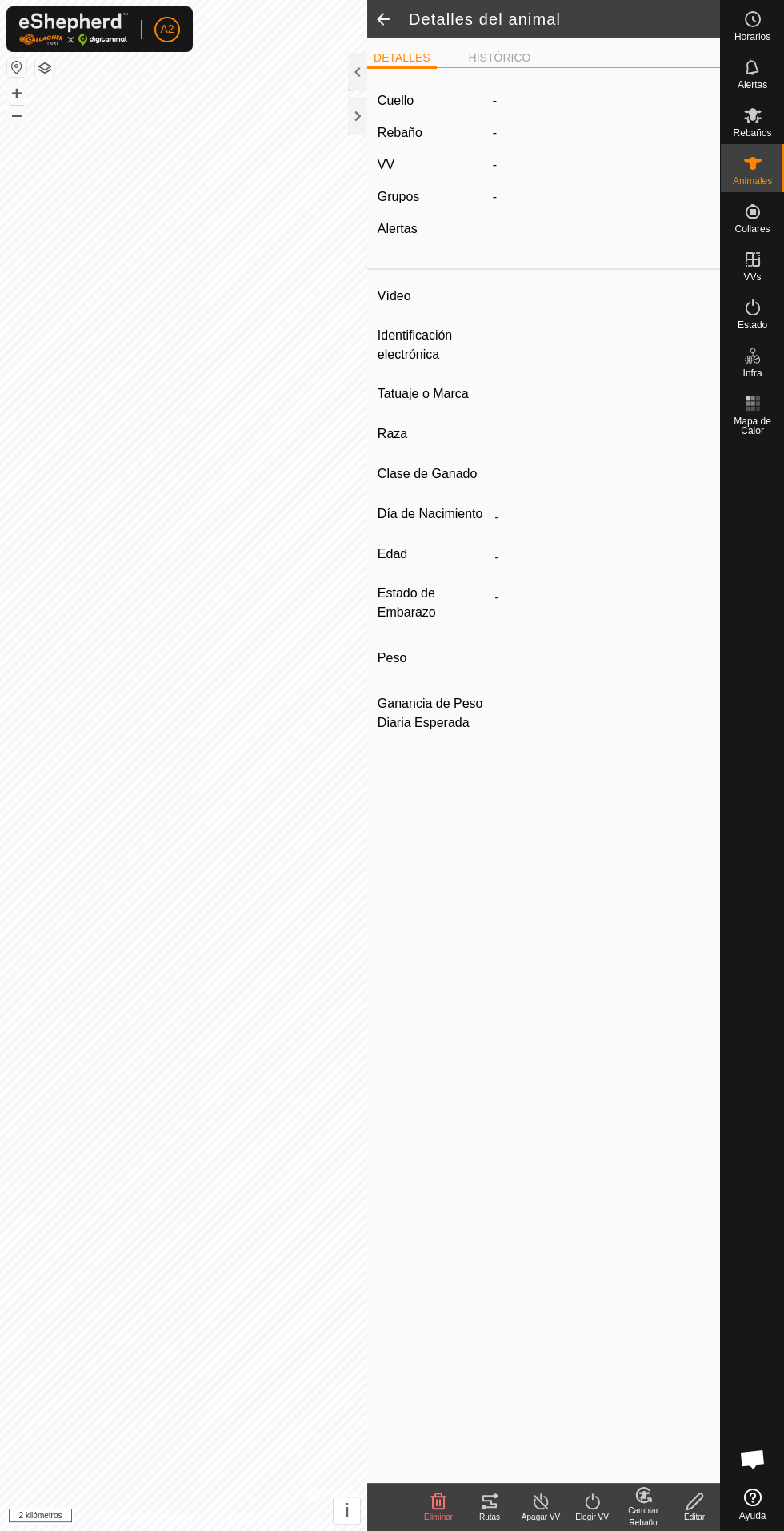
type input "0 kg"
type input "-"
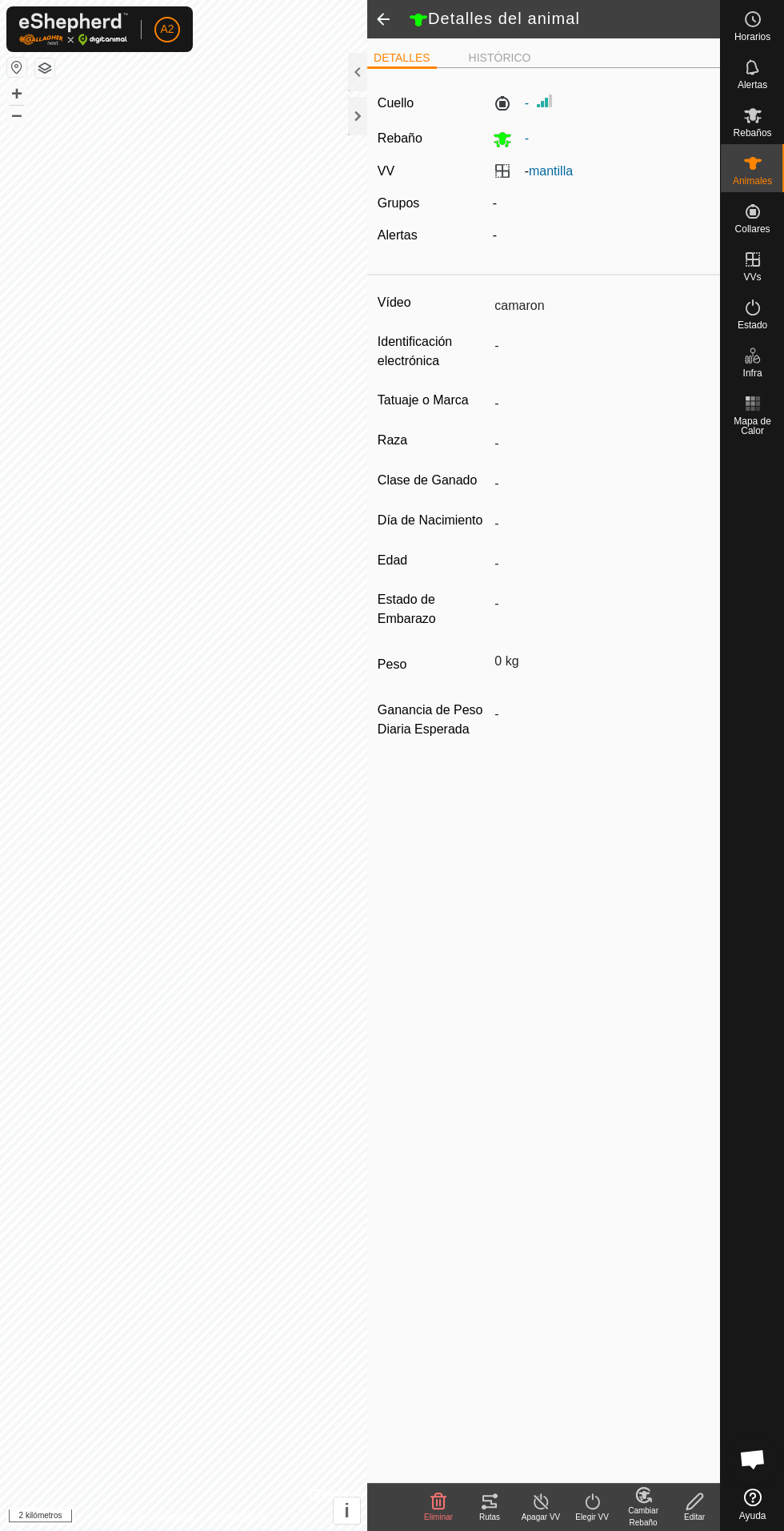
click at [502, 1515] on div "Rutas" at bounding box center [489, 1516] width 51 height 12
